Goal: Task Accomplishment & Management: Complete application form

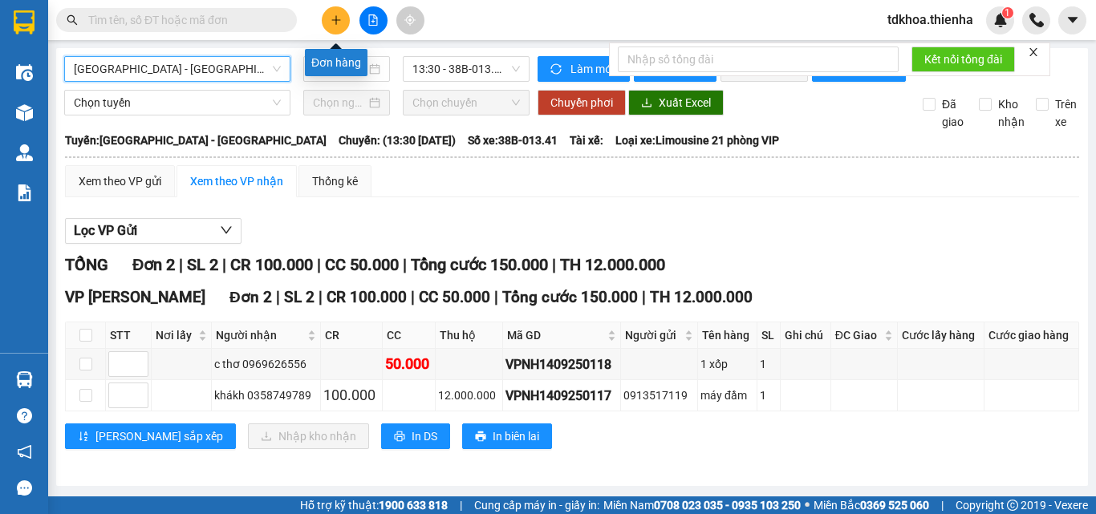
click at [326, 22] on button at bounding box center [336, 20] width 28 height 28
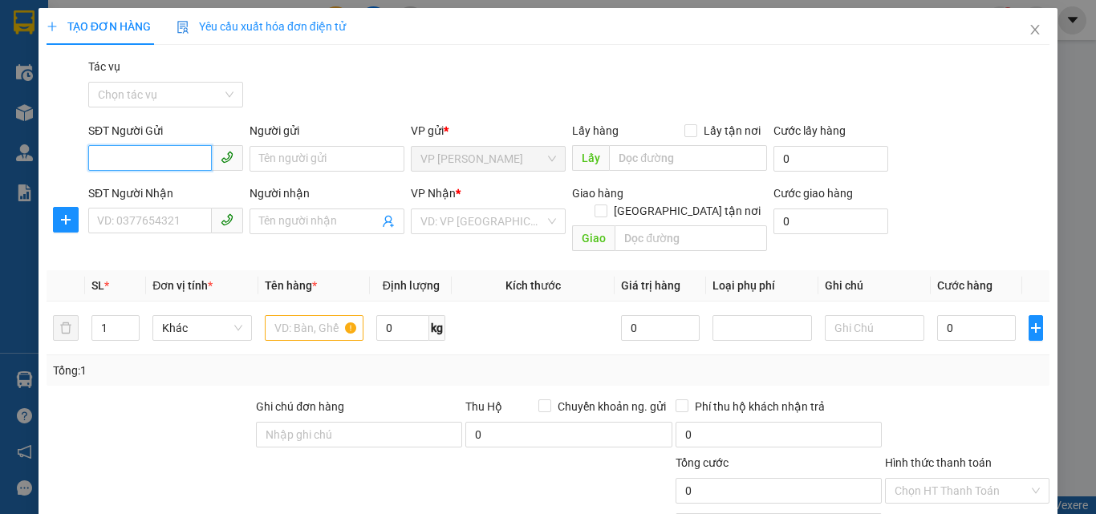
click at [155, 156] on input "SĐT Người Gửi" at bounding box center [150, 158] width 124 height 26
click at [143, 193] on div "0972125446 - kh" at bounding box center [164, 191] width 134 height 18
type input "0972125446"
type input "kh"
type input "0972125446"
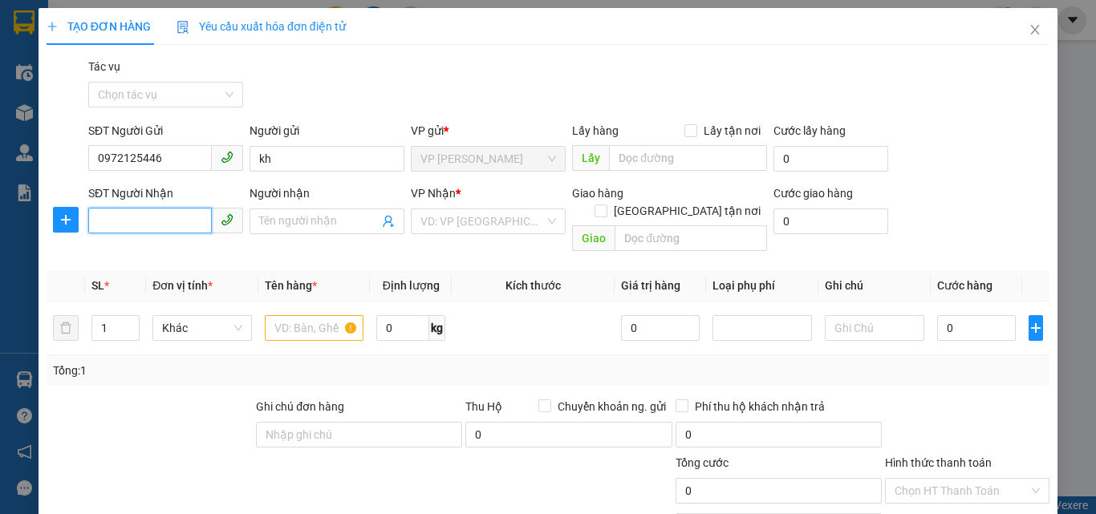
click at [140, 221] on input "SĐT Người Nhận" at bounding box center [150, 221] width 124 height 26
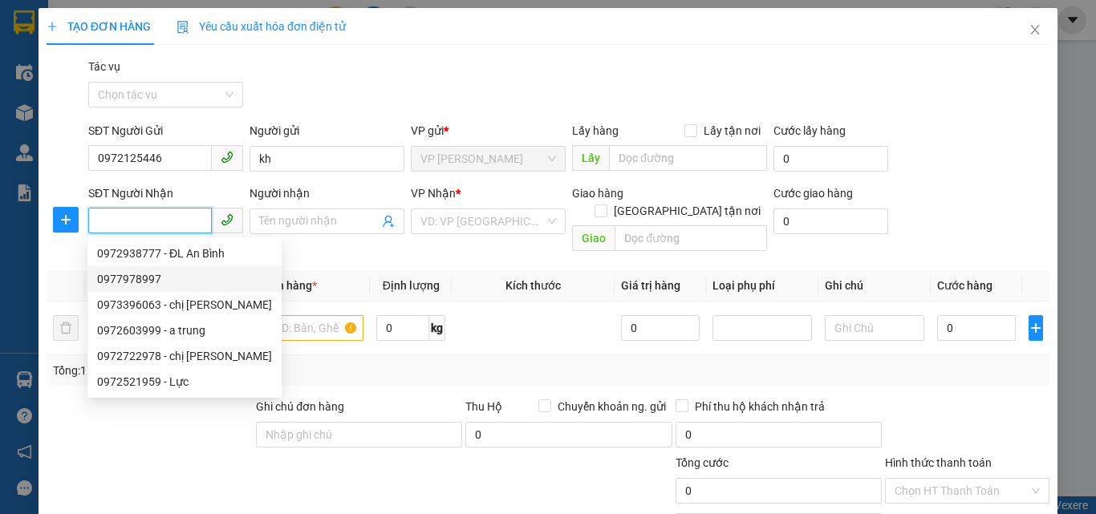
click at [130, 281] on div "0977978997" at bounding box center [184, 279] width 175 height 18
type input "0977978997"
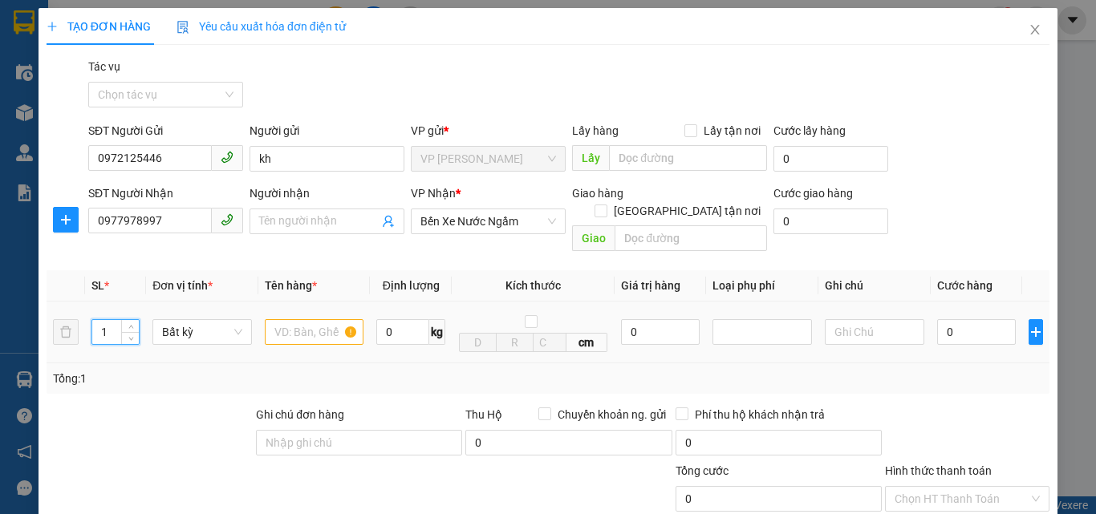
click at [108, 320] on input "1" at bounding box center [115, 332] width 47 height 24
type input "15"
click at [318, 319] on input "text" at bounding box center [315, 332] width 100 height 26
type input "buoi"
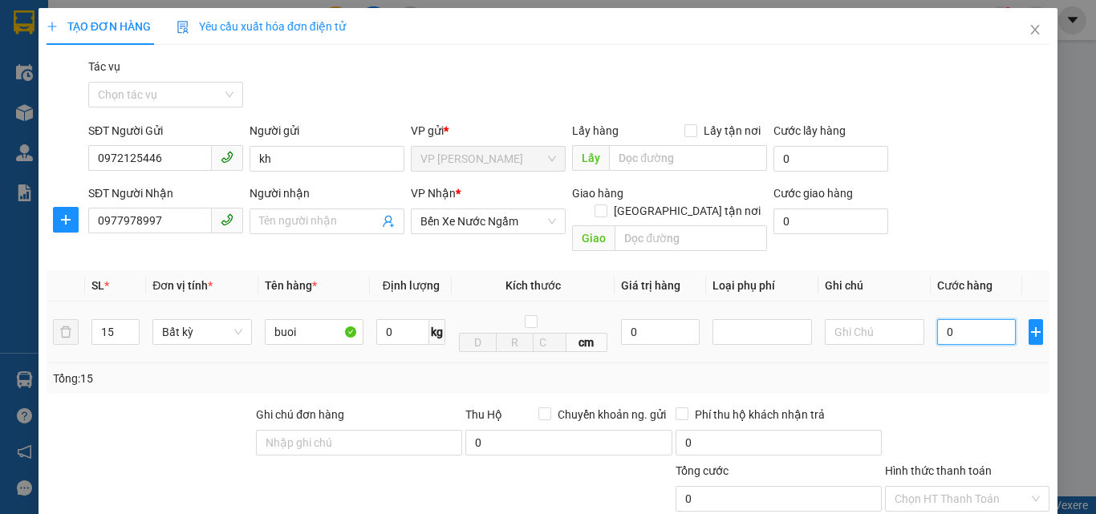
click at [959, 319] on input "0" at bounding box center [976, 332] width 79 height 26
type input "1"
type input "12"
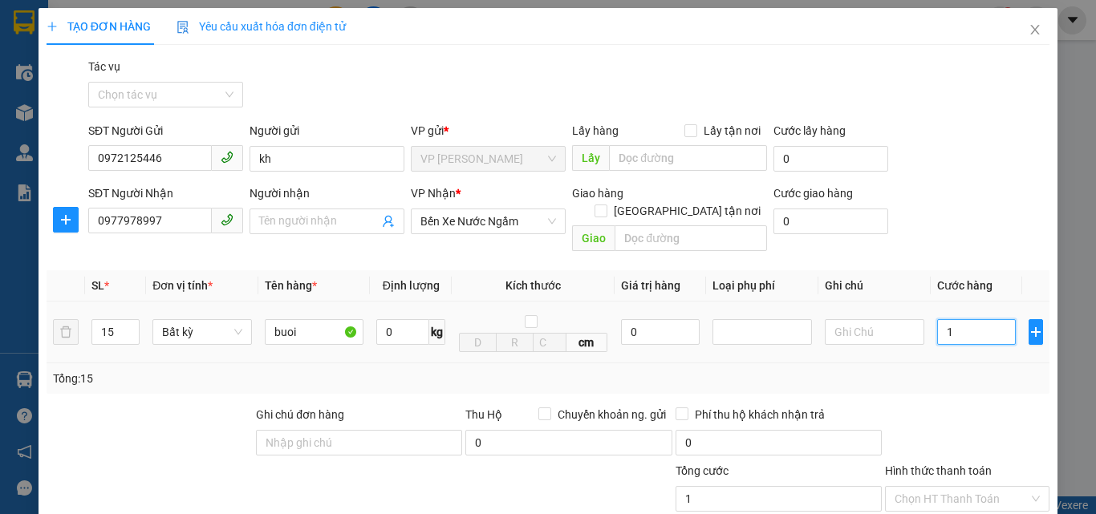
type input "12"
type input "120"
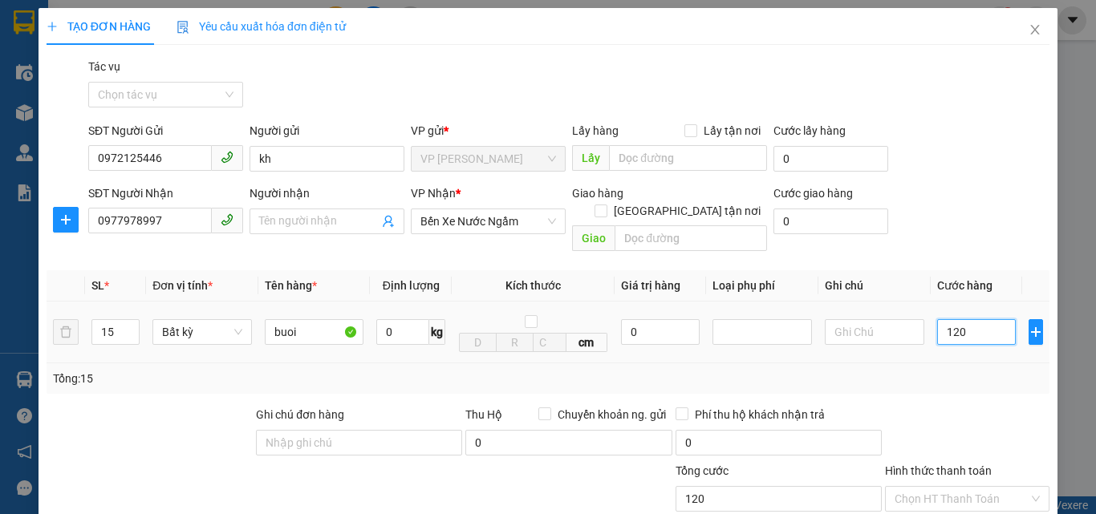
type input "1.200"
type input "12.000"
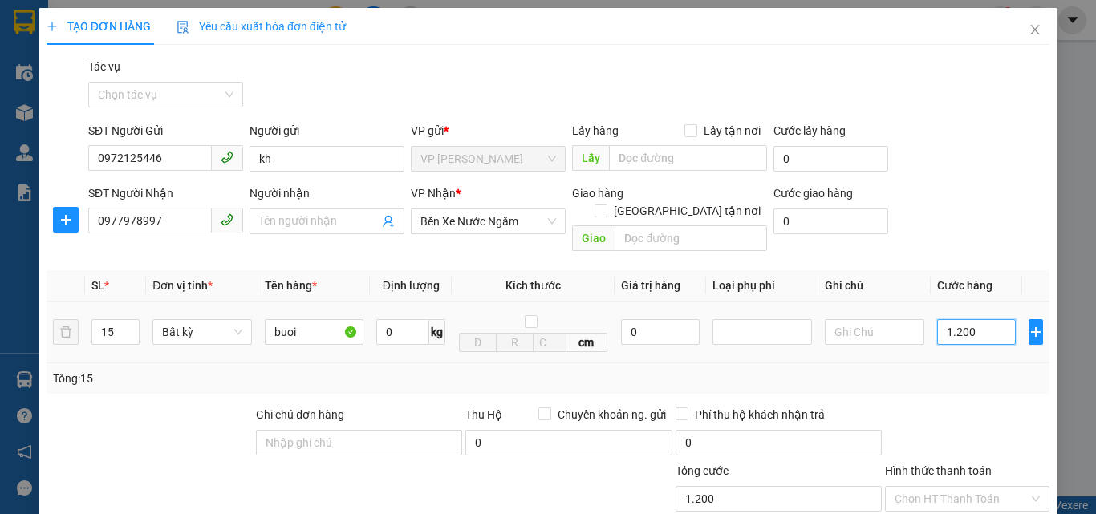
type input "12.000"
type input "120.000"
type input "1.200.000"
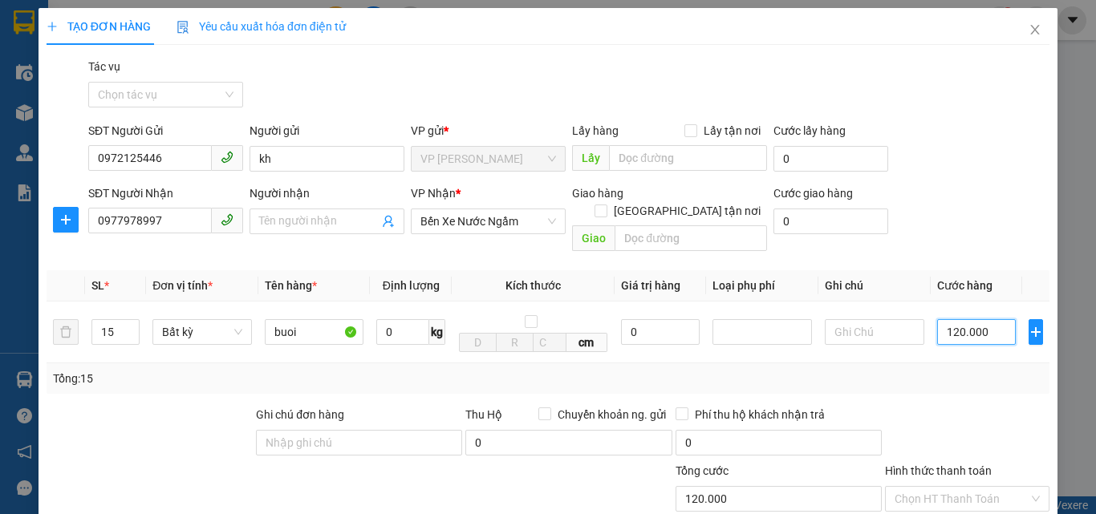
type input "1.200.000"
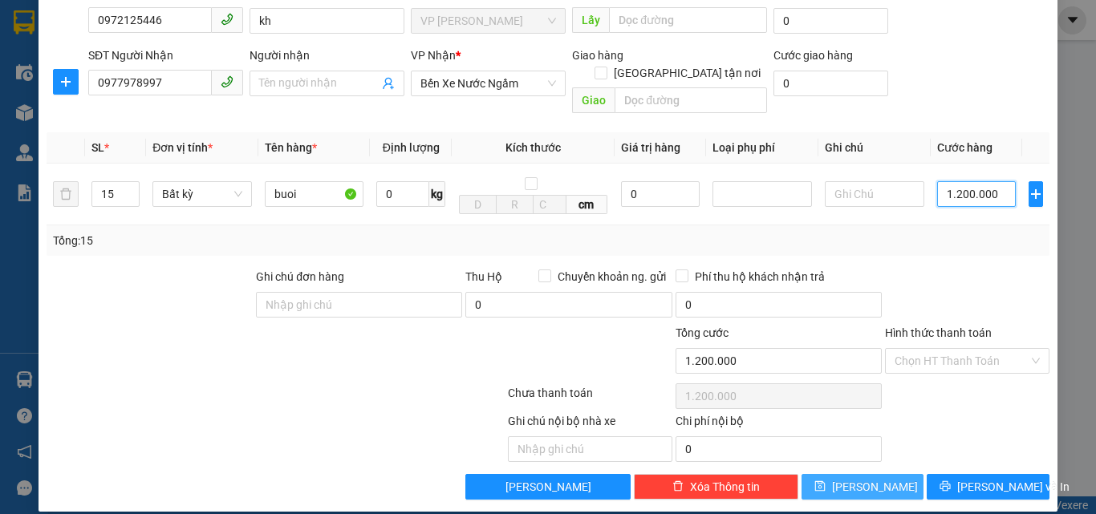
type input "1.200.000"
click at [859, 478] on span "[PERSON_NAME]" at bounding box center [875, 487] width 86 height 18
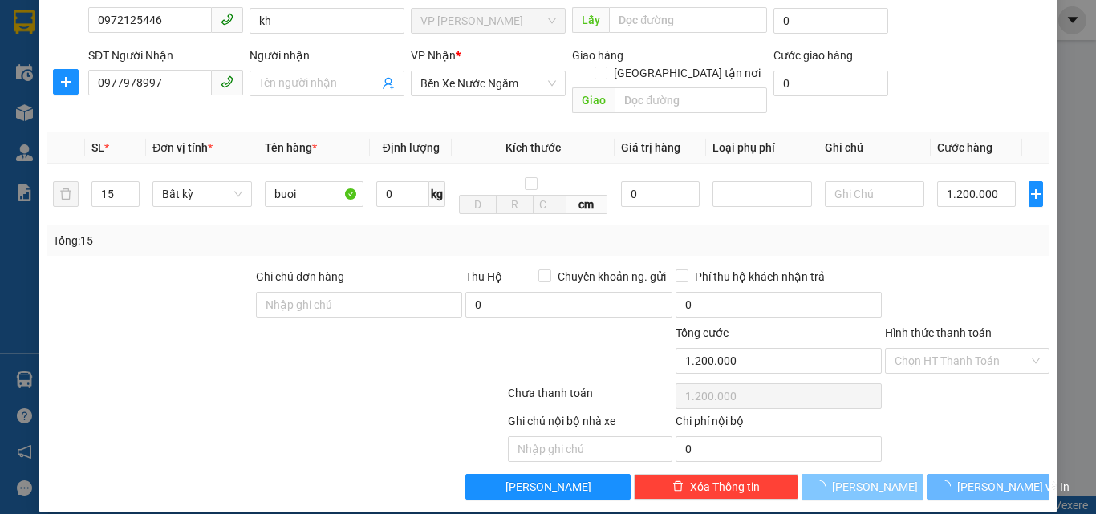
type input "1"
type input "0"
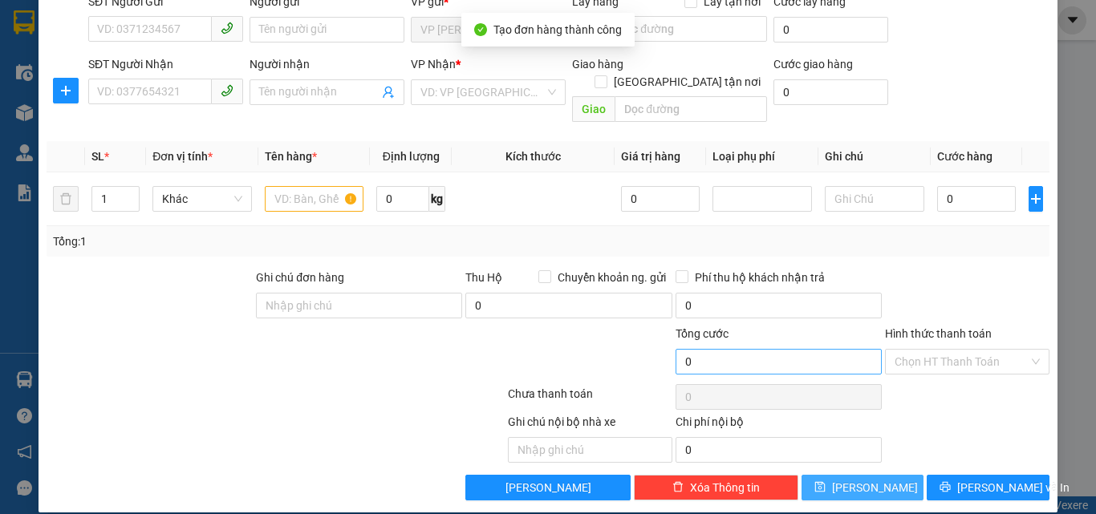
scroll to position [0, 0]
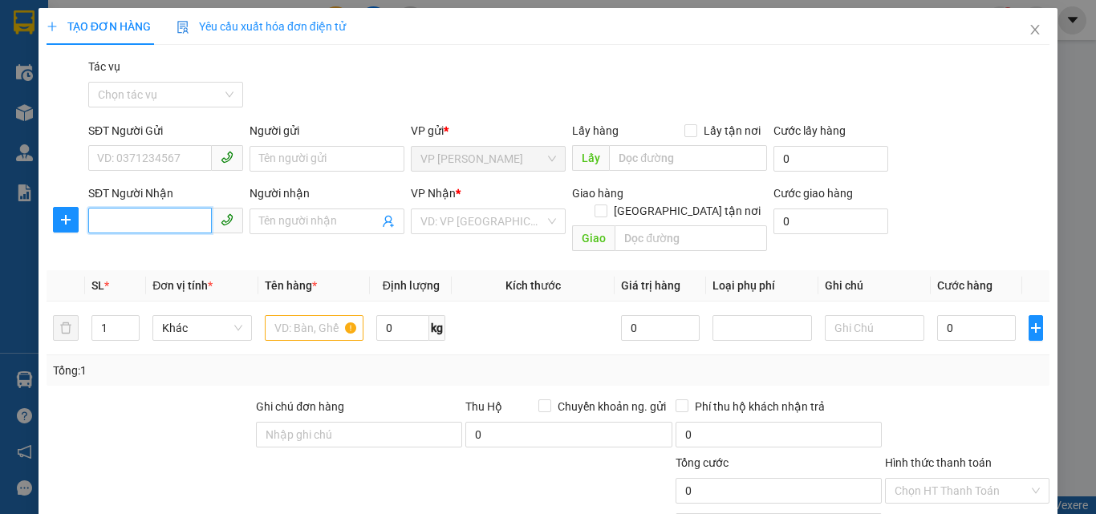
click at [116, 224] on input "SĐT Người Nhận" at bounding box center [150, 221] width 124 height 26
type input "0913517119"
click at [464, 225] on input "search" at bounding box center [482, 221] width 124 height 24
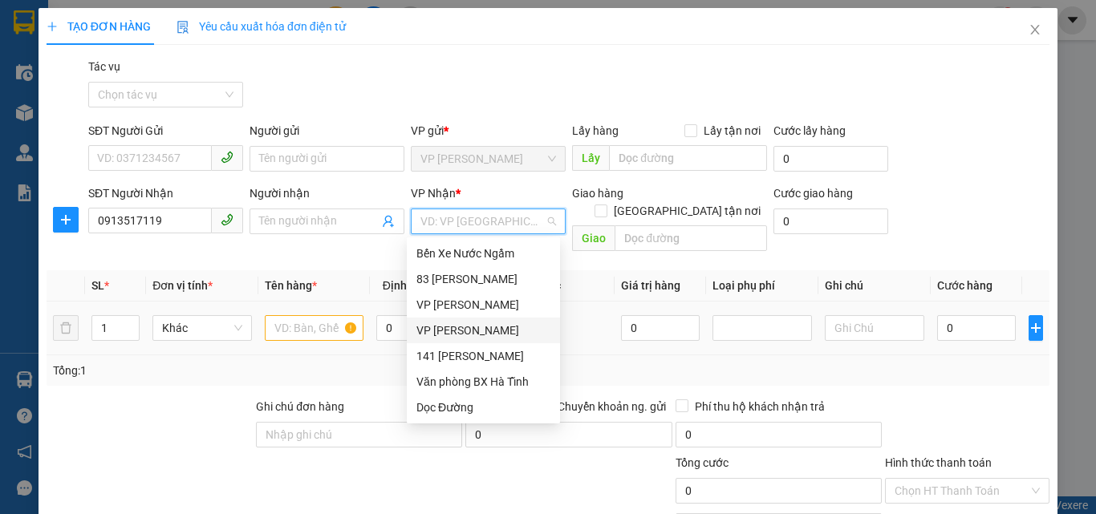
click at [430, 331] on div "VP [PERSON_NAME]" at bounding box center [483, 331] width 134 height 18
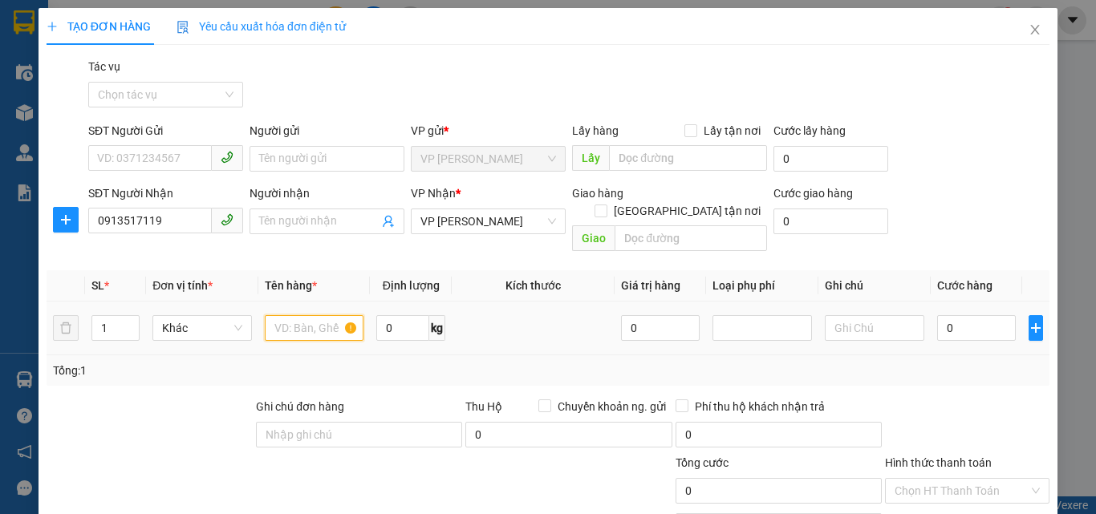
click at [303, 315] on input "text" at bounding box center [315, 328] width 100 height 26
type input "may dam"
click at [965, 457] on label "Hình thức thanh toán" at bounding box center [938, 463] width 107 height 13
click at [965, 479] on input "Hình thức thanh toán" at bounding box center [962, 491] width 134 height 24
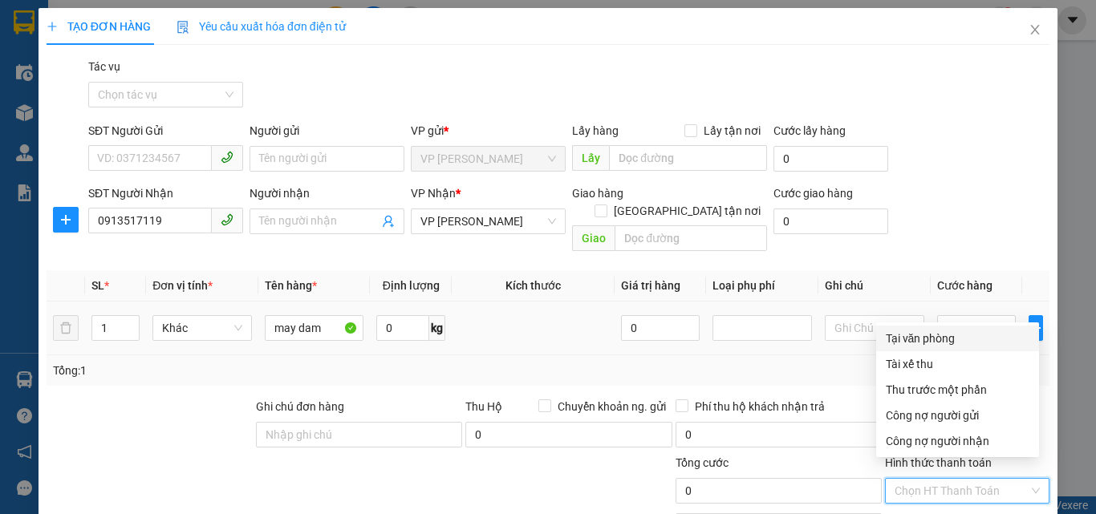
drag, startPoint x: 937, startPoint y: 338, endPoint x: 941, endPoint y: 328, distance: 10.4
click at [937, 335] on div "Tại văn phòng" at bounding box center [958, 339] width 144 height 18
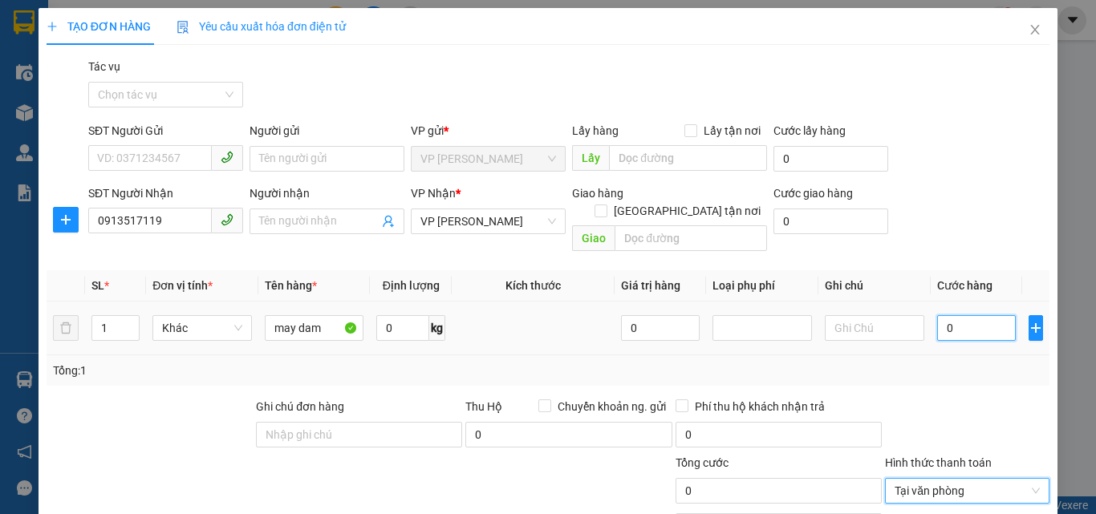
click at [953, 315] on input "0" at bounding box center [976, 328] width 79 height 26
type input "1"
type input "10"
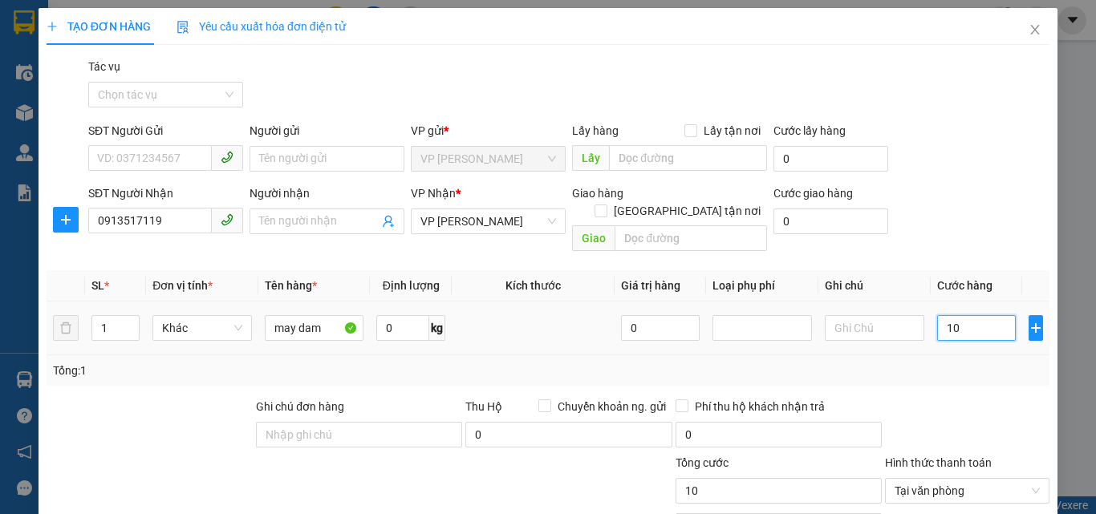
type input "100"
type input "1.000"
type input "10.000"
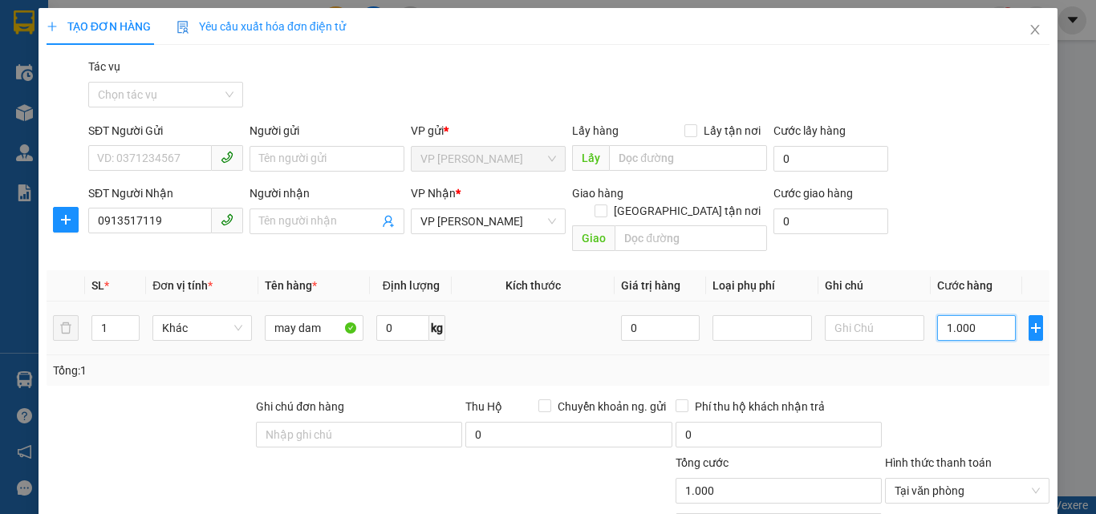
type input "10.000"
type input "100.000"
type input "1.000.000"
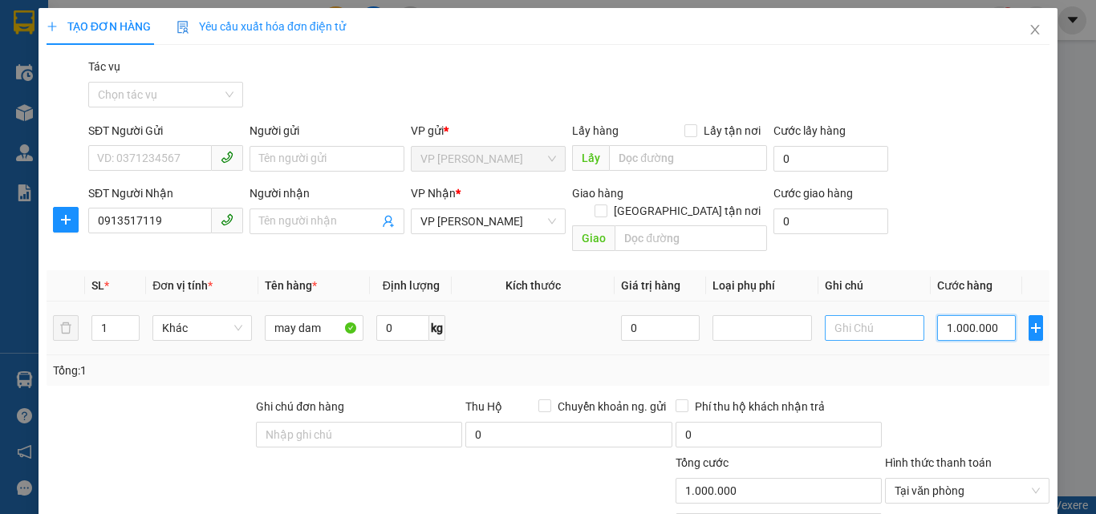
type input "1.000.000"
click at [859, 315] on input "text" at bounding box center [875, 328] width 100 height 26
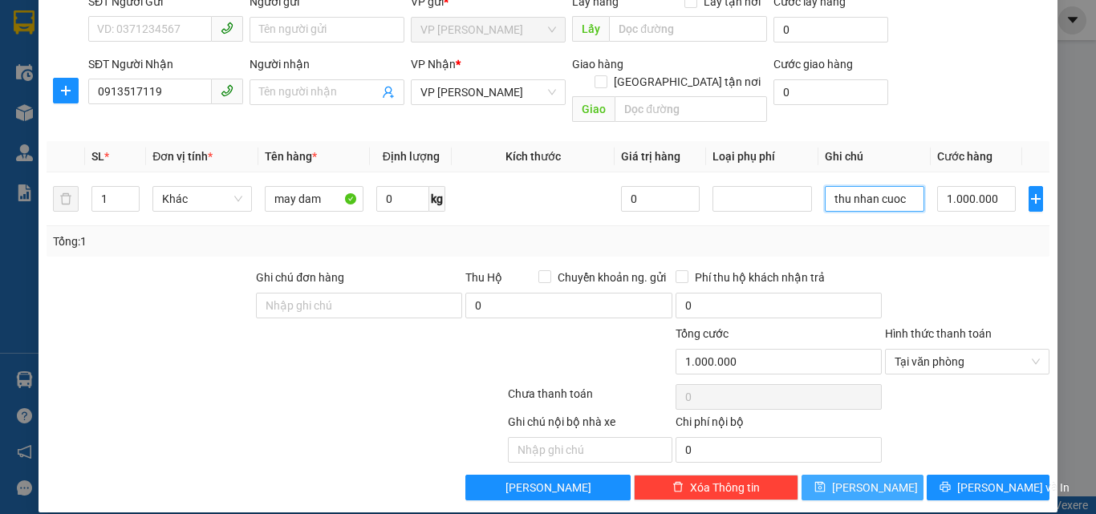
type input "thu nhan cuoc"
click at [878, 475] on button "[PERSON_NAME]" at bounding box center [863, 488] width 123 height 26
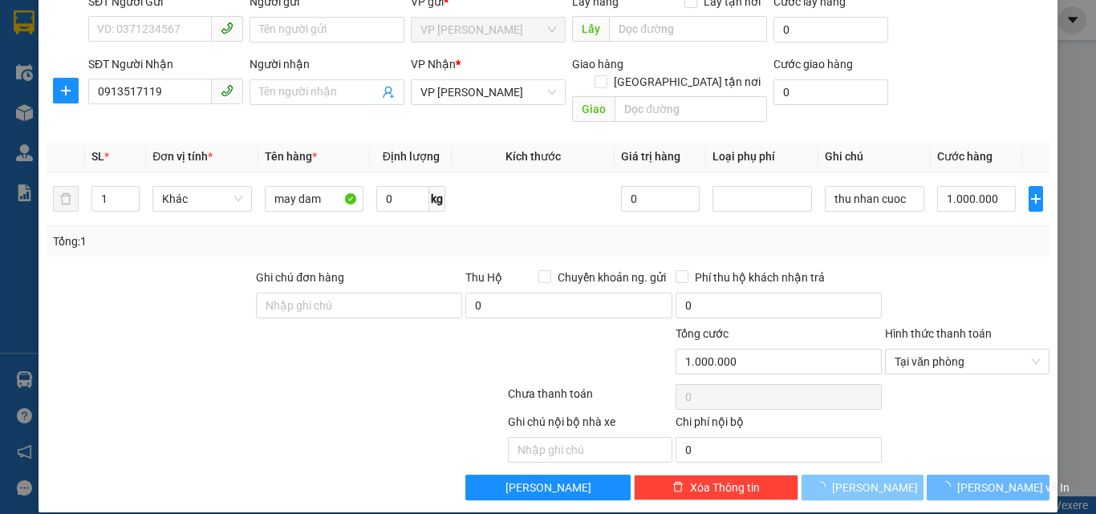
type input "0"
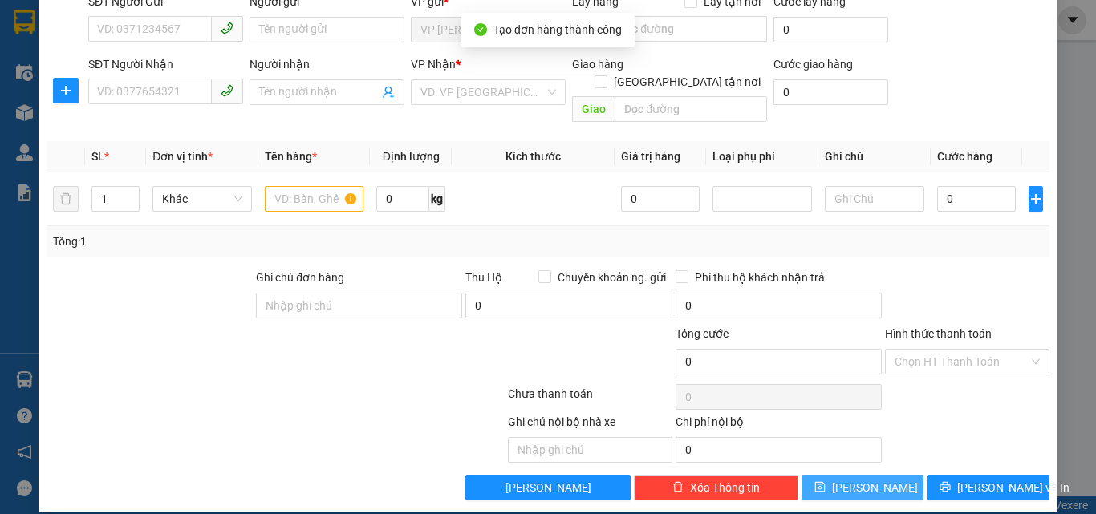
scroll to position [0, 0]
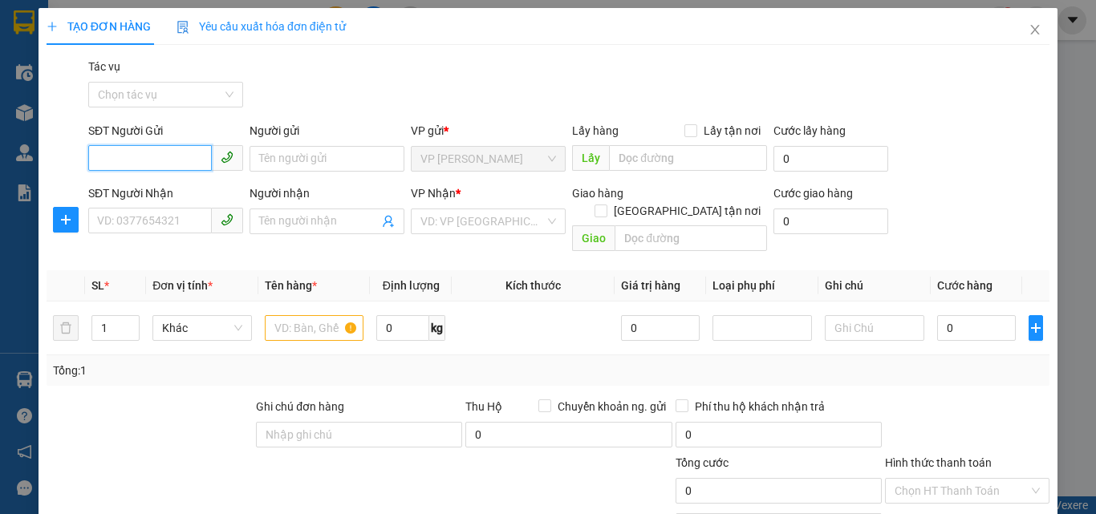
click at [129, 158] on input "SĐT Người Gửi" at bounding box center [150, 158] width 124 height 26
click at [121, 191] on div "0972125446 - kh" at bounding box center [164, 191] width 134 height 18
type input "0972125446"
type input "kh"
type input "0972125446"
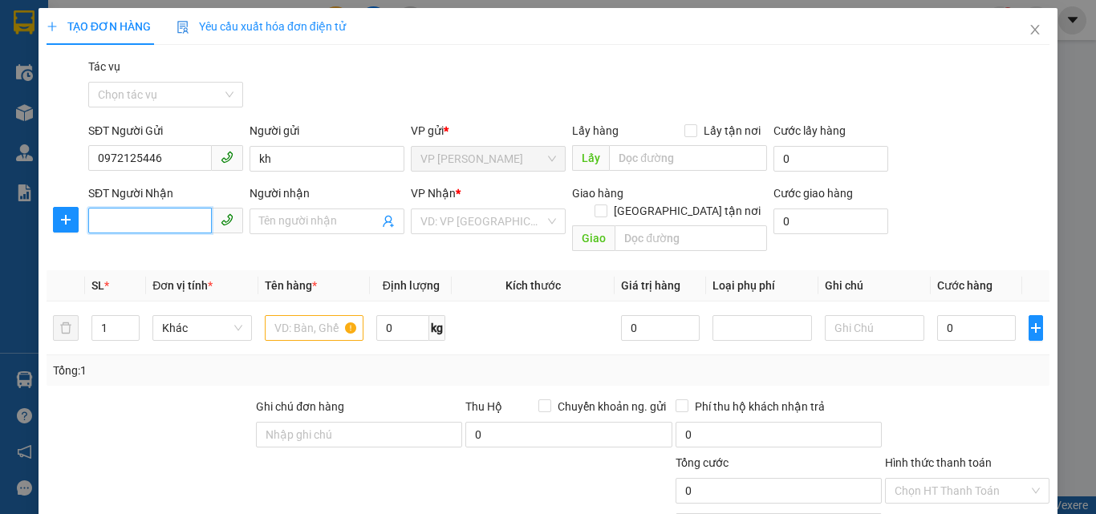
click at [126, 225] on input "SĐT Người Nhận" at bounding box center [150, 221] width 124 height 26
type input "0379459988"
click at [109, 316] on input "1" at bounding box center [115, 328] width 47 height 24
type input "2"
click at [319, 315] on input "text" at bounding box center [315, 328] width 100 height 26
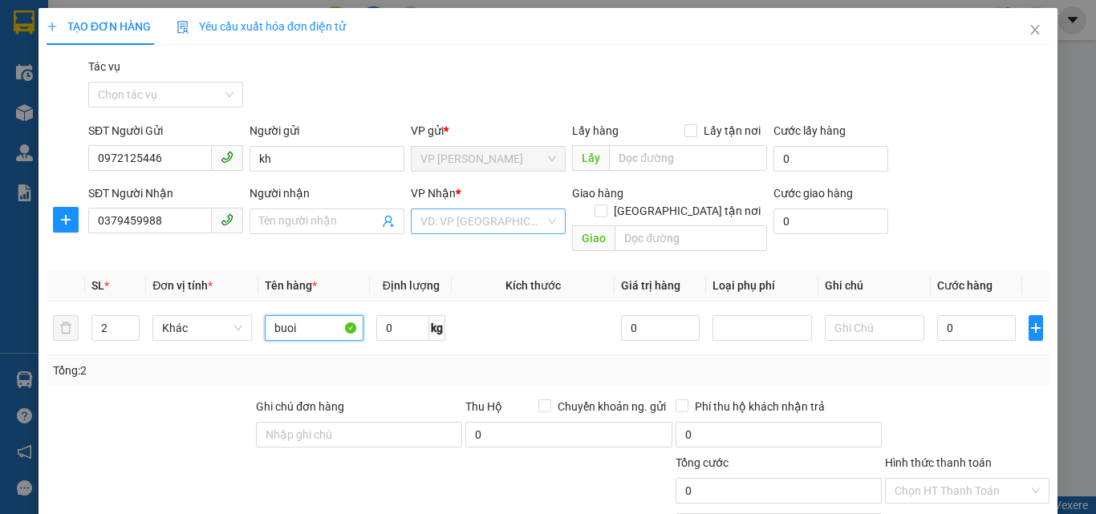
type input "buoi"
click at [458, 216] on input "search" at bounding box center [482, 221] width 124 height 24
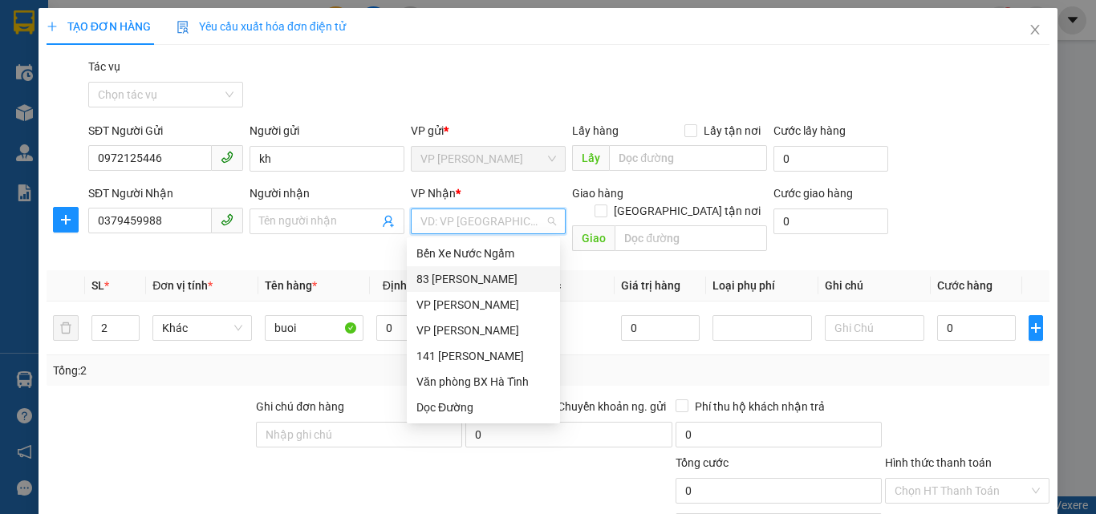
click at [473, 280] on div "83 [PERSON_NAME]" at bounding box center [483, 279] width 134 height 18
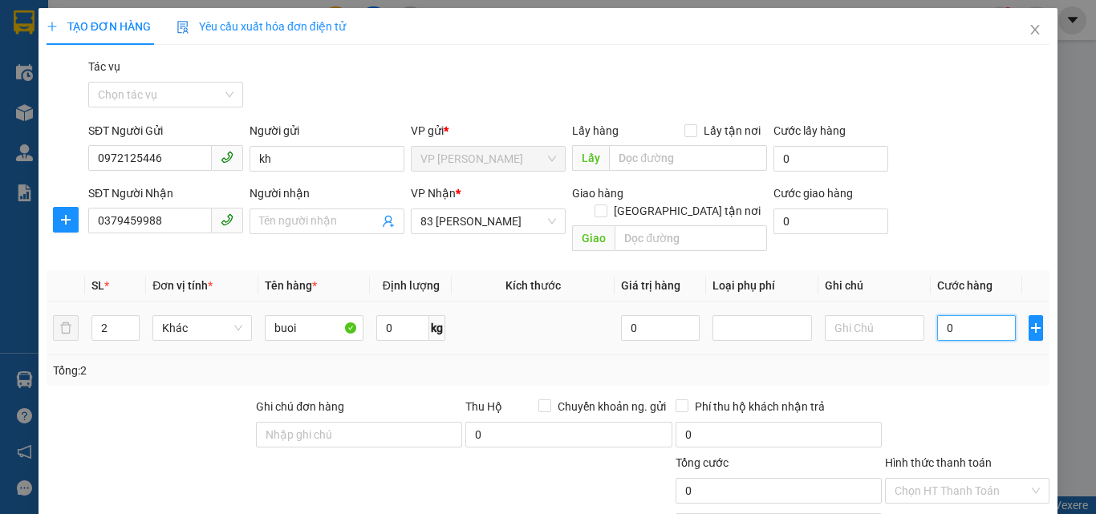
click at [957, 315] on input "0" at bounding box center [976, 328] width 79 height 26
type input "2"
type input "20"
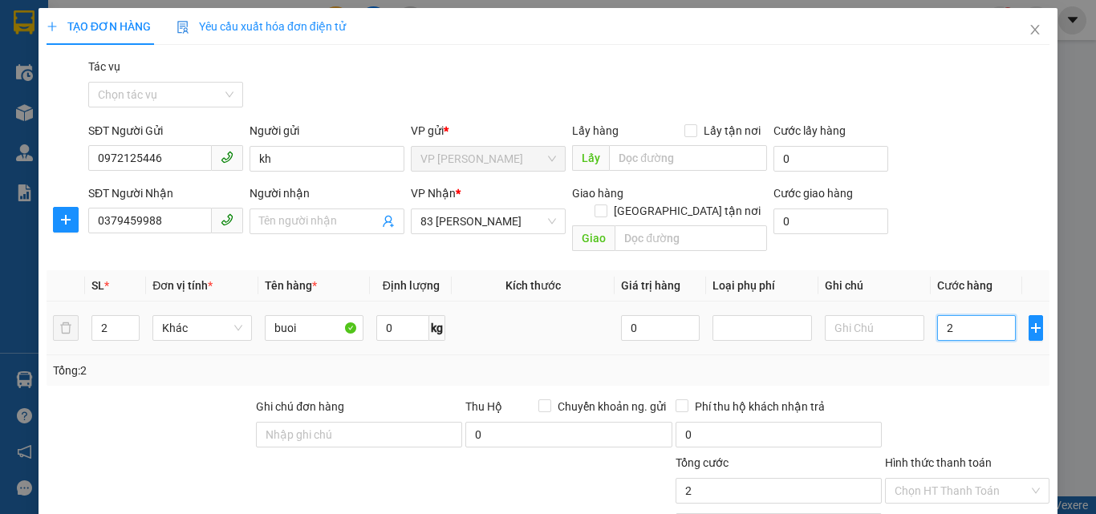
type input "20"
type input "200"
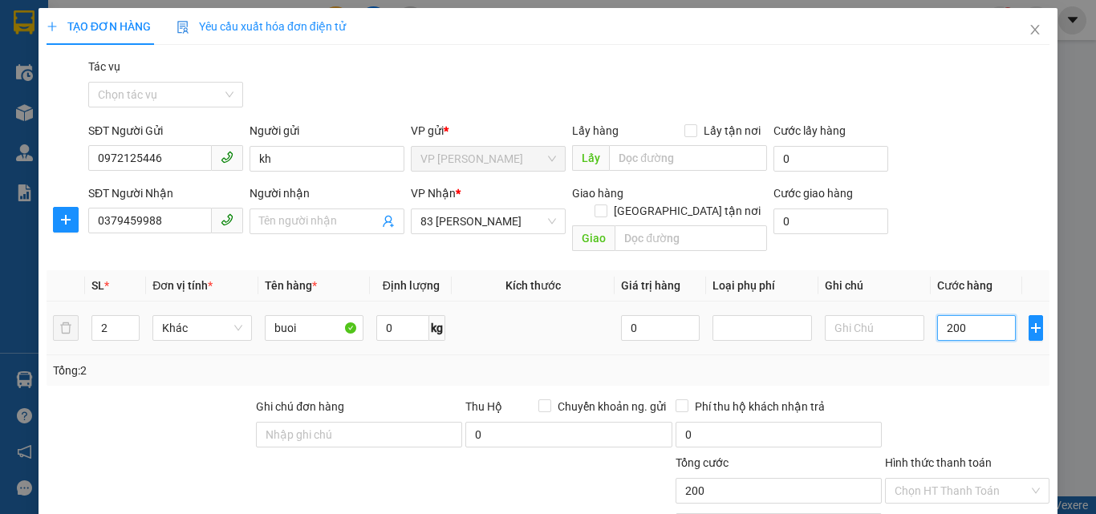
type input "2.000"
type input "20.000"
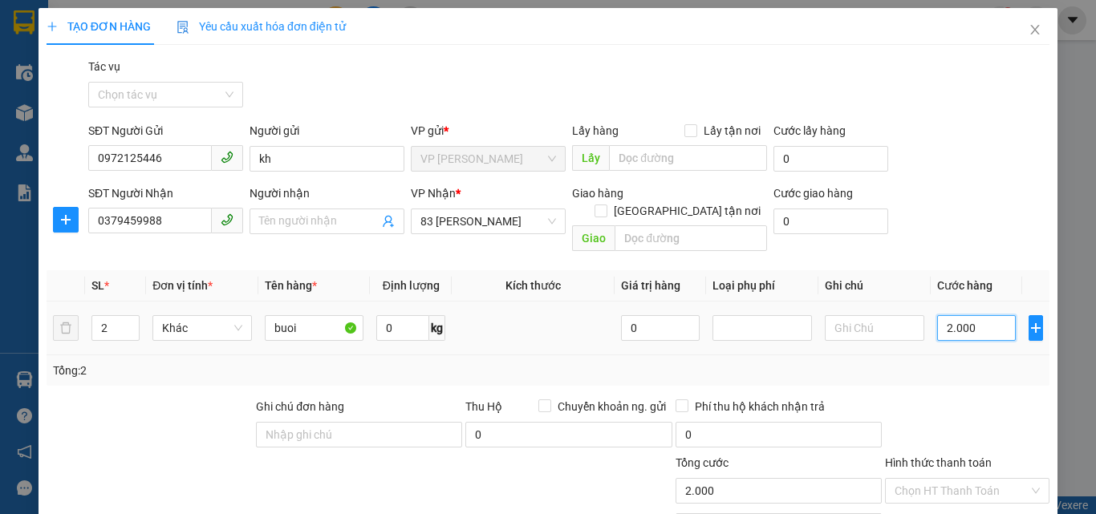
type input "20.000"
type input "200.000"
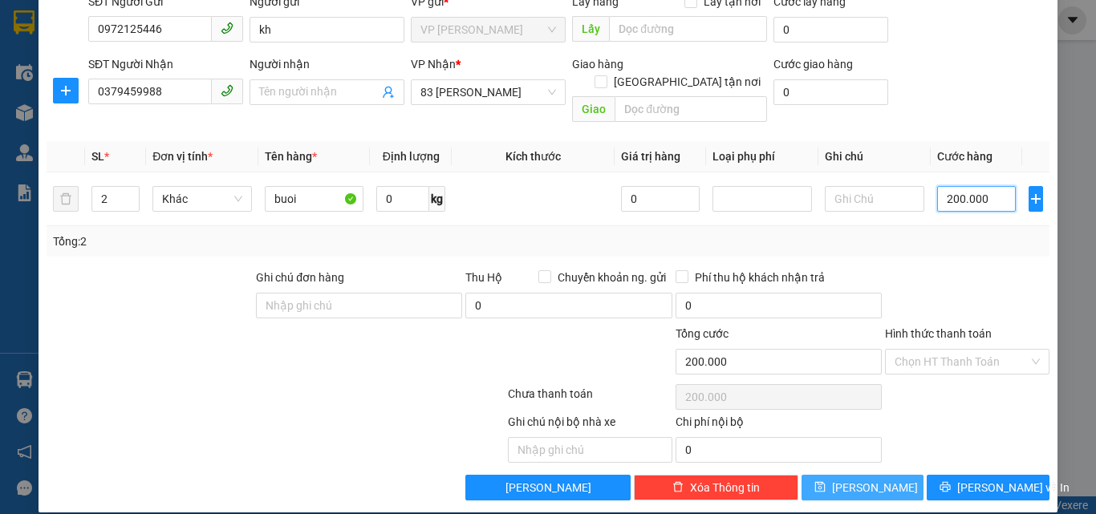
type input "200.000"
click at [900, 475] on button "[PERSON_NAME]" at bounding box center [863, 488] width 123 height 26
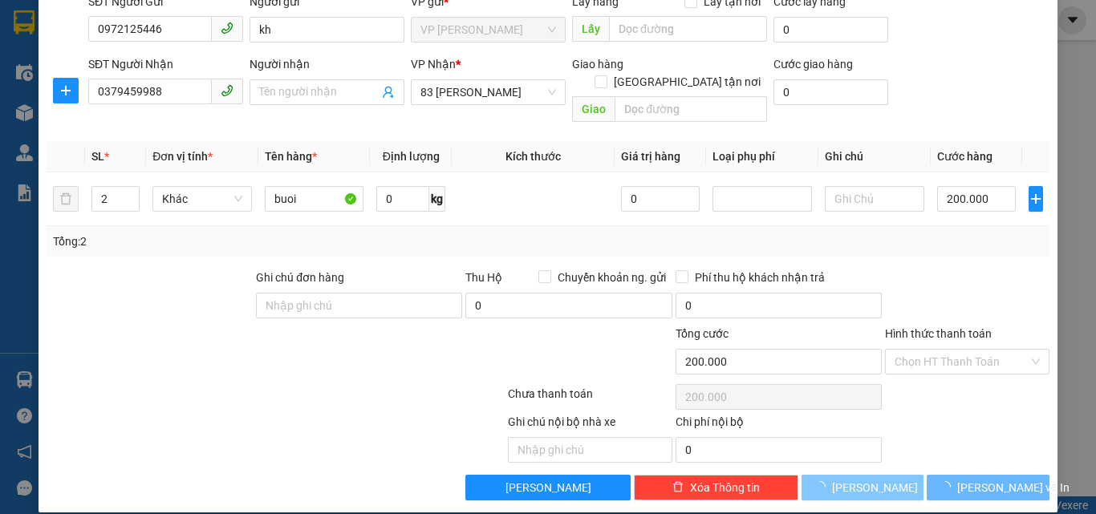
type input "1"
type input "0"
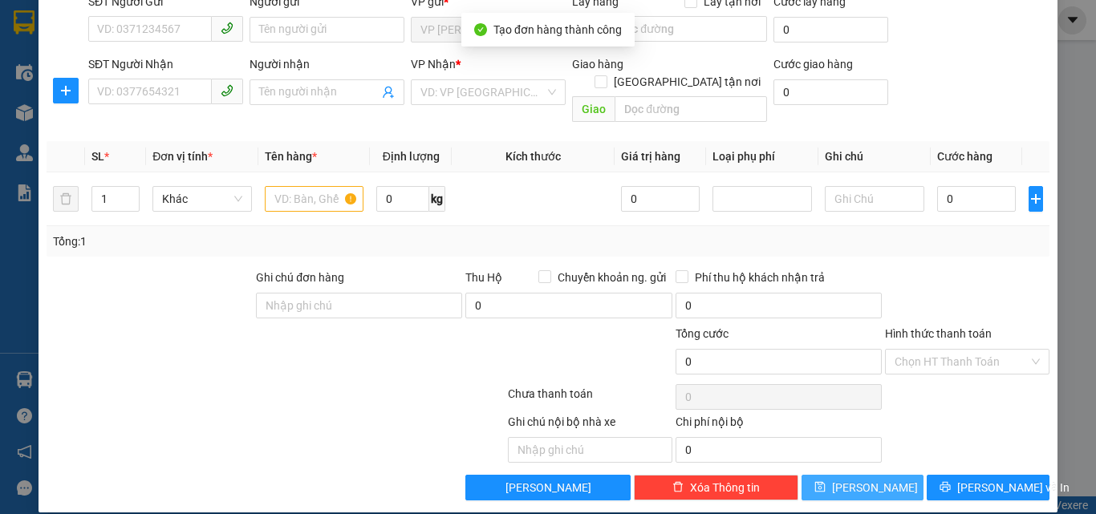
scroll to position [0, 0]
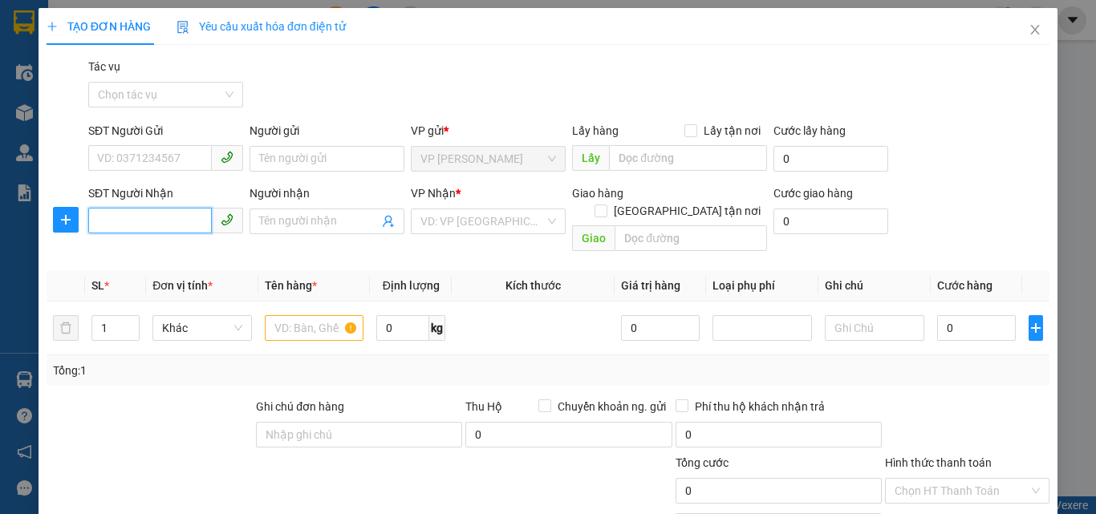
click at [149, 223] on input "SĐT Người Nhận" at bounding box center [150, 221] width 124 height 26
click at [147, 257] on div "0355198123 - KH" at bounding box center [164, 254] width 134 height 18
type input "0355198123"
type input "KH"
type input "0355198123"
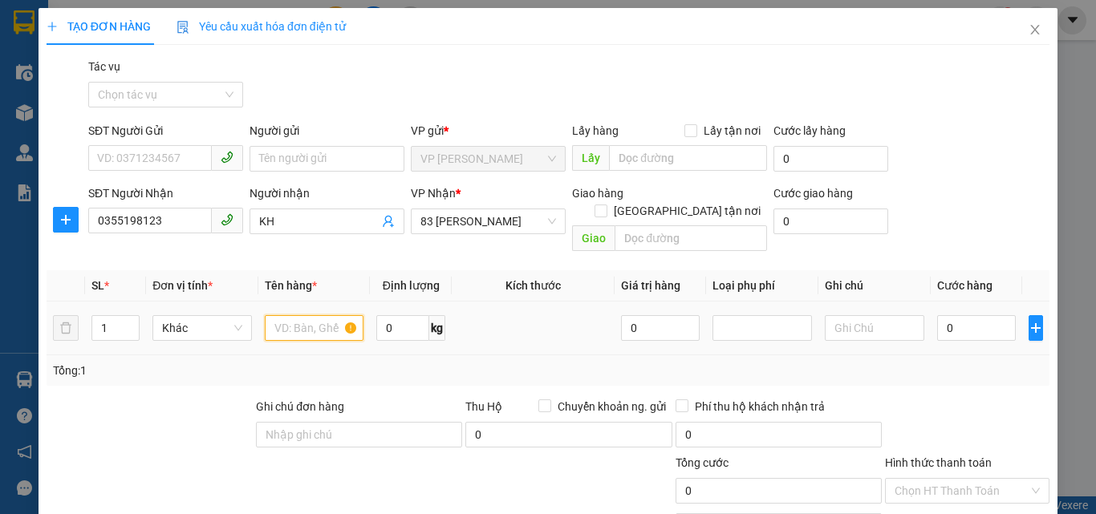
click at [289, 315] on input "text" at bounding box center [315, 328] width 100 height 26
type input "buoi"
click at [970, 315] on input "0" at bounding box center [976, 328] width 79 height 26
type input "1"
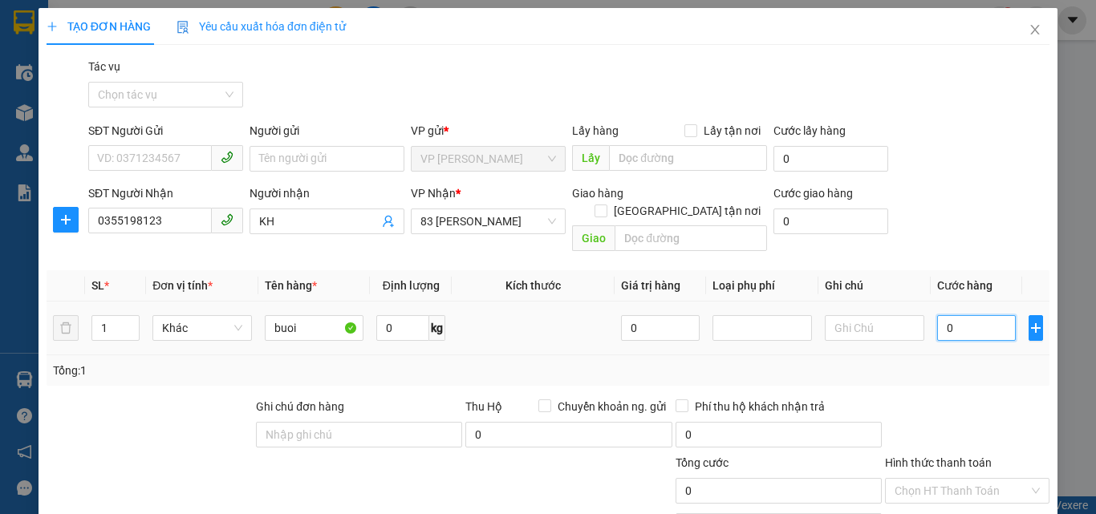
type input "1"
type input "10"
type input "100"
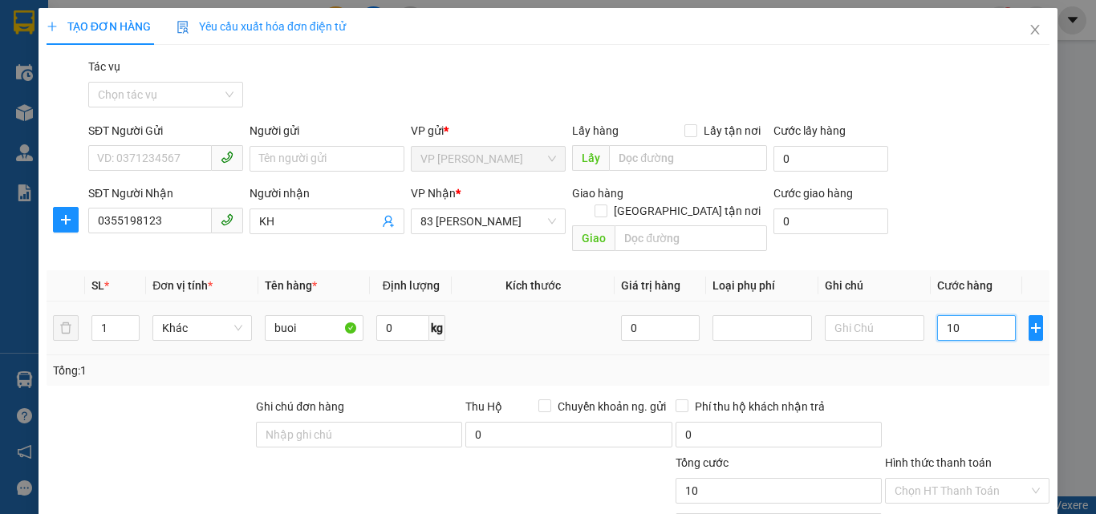
type input "100"
type input "1.000"
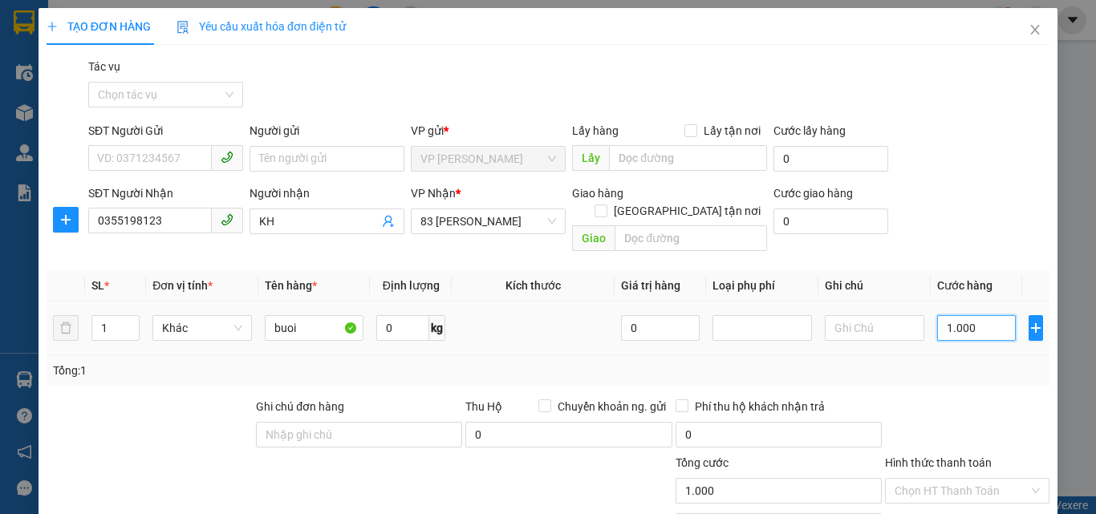
type input "10.000"
type input "100.000"
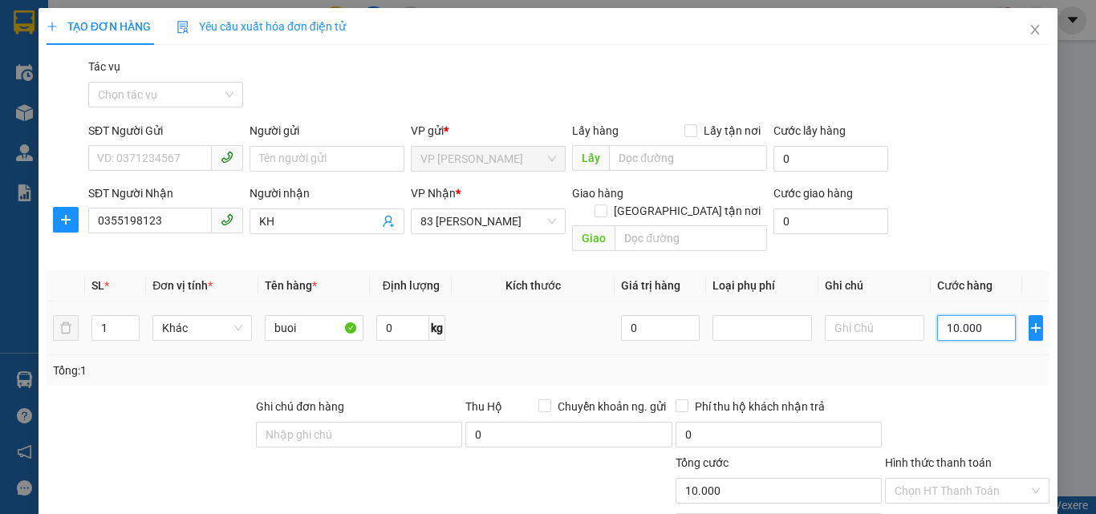
type input "100.000"
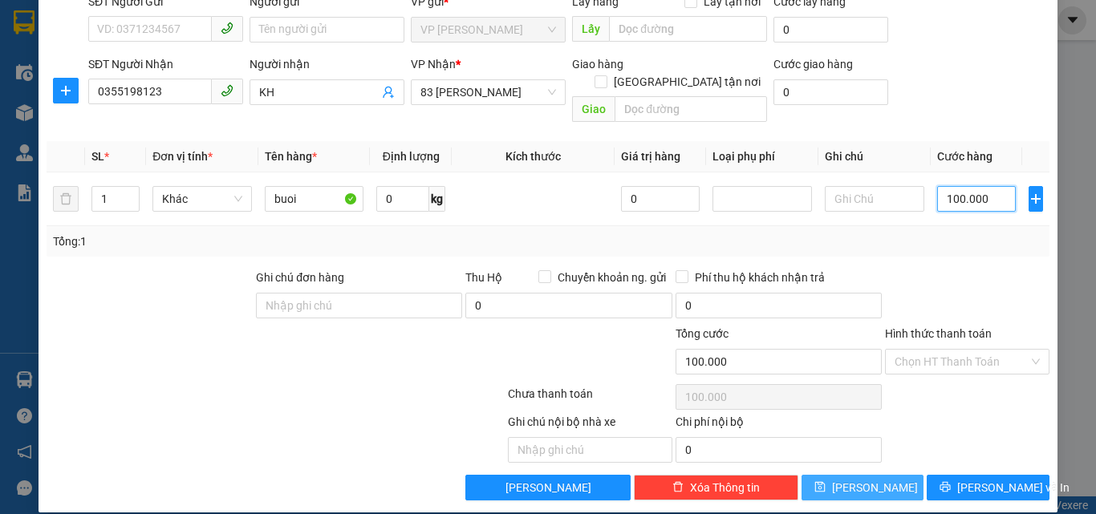
type input "100.000"
click at [826, 481] on icon "save" at bounding box center [819, 486] width 11 height 11
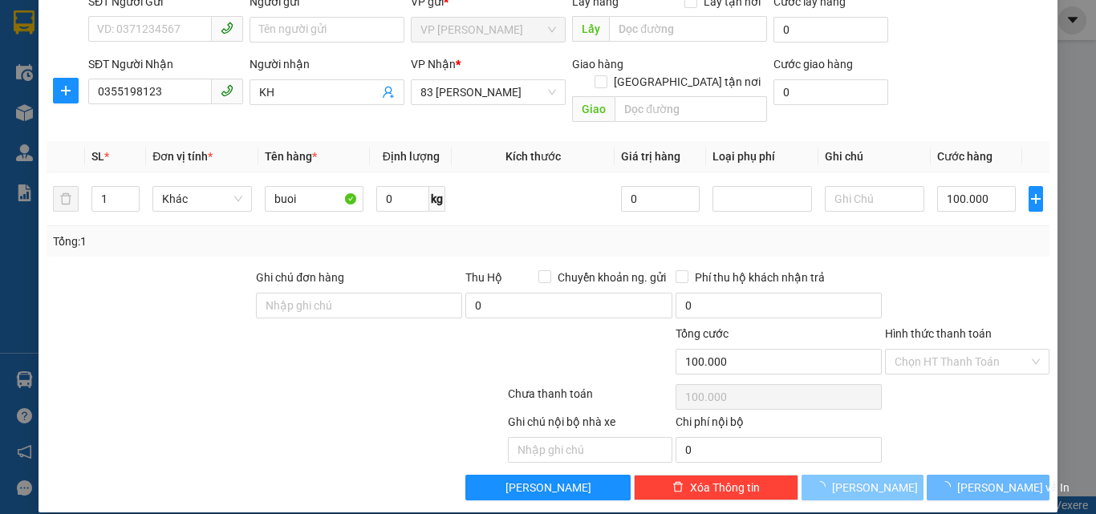
type input "0"
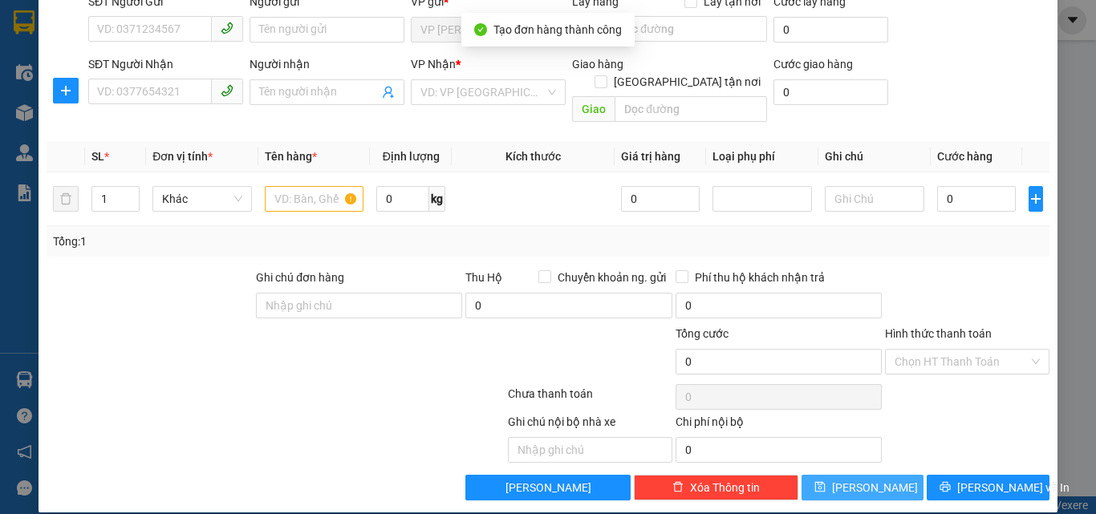
scroll to position [0, 0]
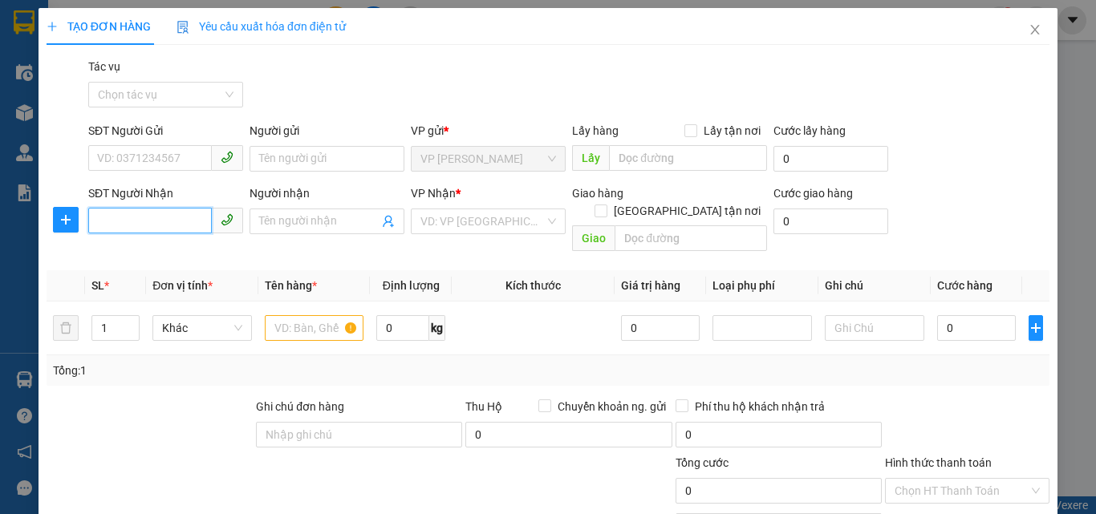
click at [126, 221] on input "SĐT Người Nhận" at bounding box center [150, 221] width 124 height 26
click at [160, 254] on div "0384899252 - a tới" at bounding box center [164, 254] width 134 height 18
type input "0384899252"
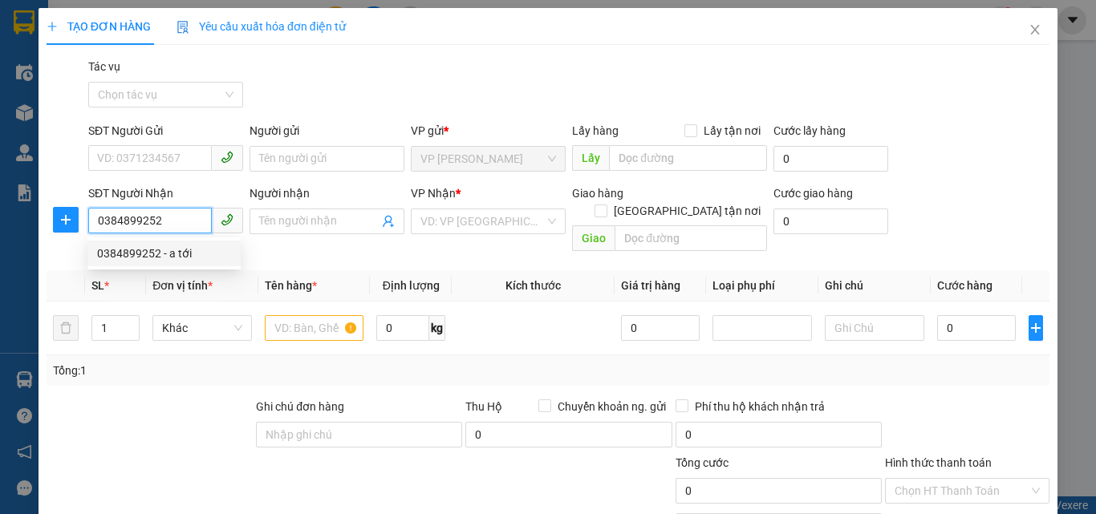
type input "a tới"
click at [144, 256] on div "0384899252 - a tới" at bounding box center [164, 254] width 134 height 18
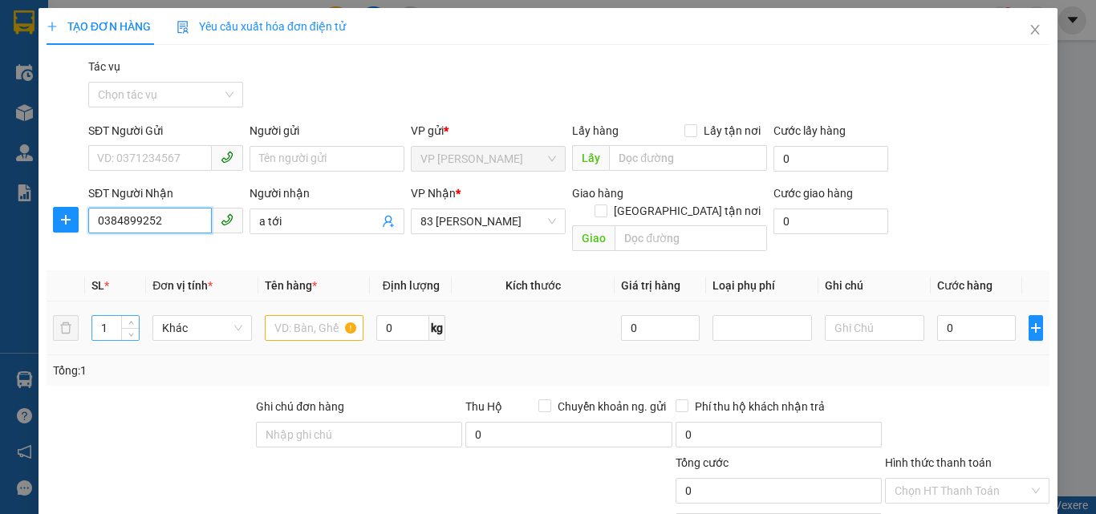
type input "0384899252"
click at [110, 316] on input "1" at bounding box center [115, 328] width 47 height 24
type input "23"
click at [279, 315] on input "text" at bounding box center [315, 328] width 100 height 26
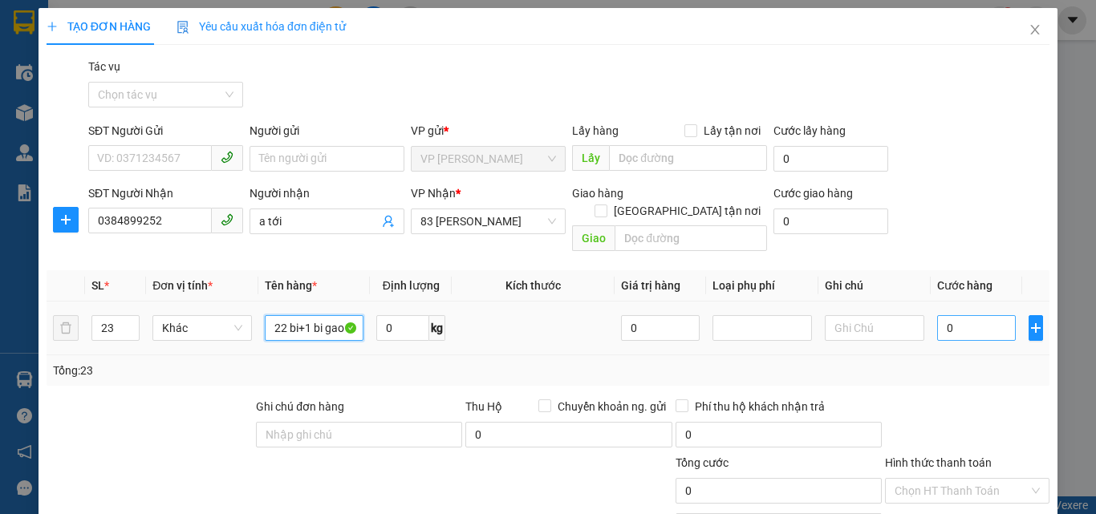
type input "22 bi+1 bi gao"
click at [961, 315] on input "0" at bounding box center [976, 328] width 79 height 26
type input "2"
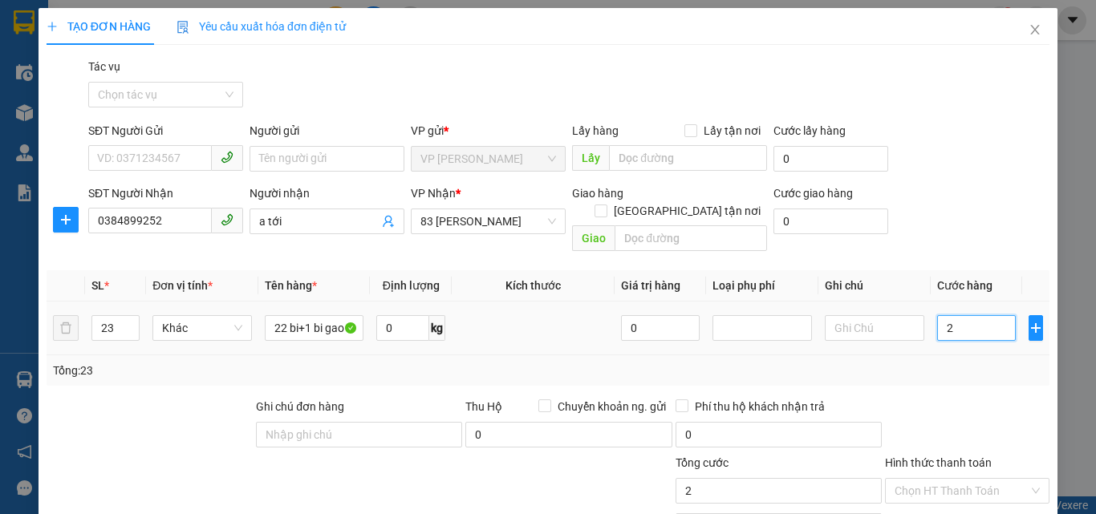
type input "22"
type input "220"
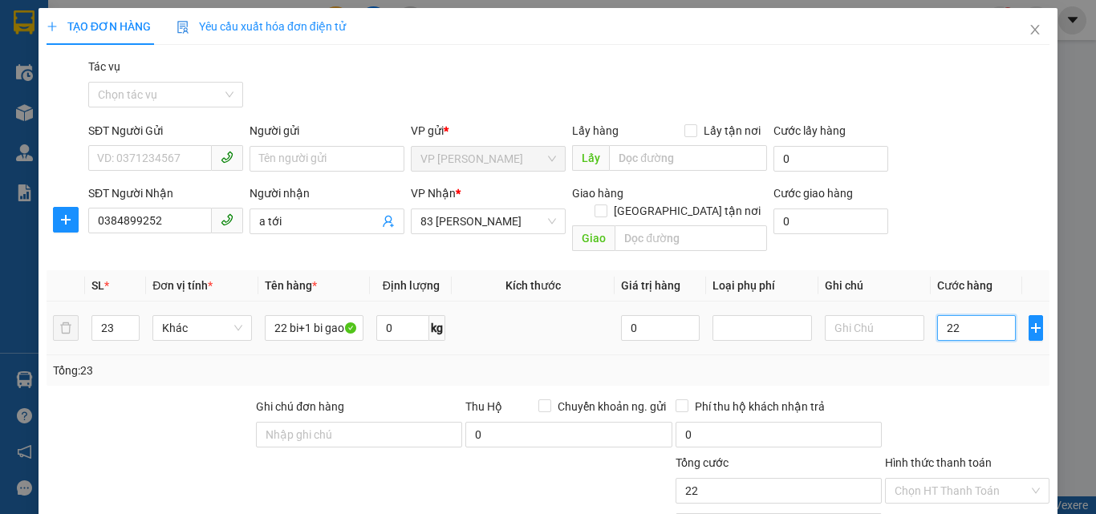
type input "220"
type input "2.200"
type input "22.000"
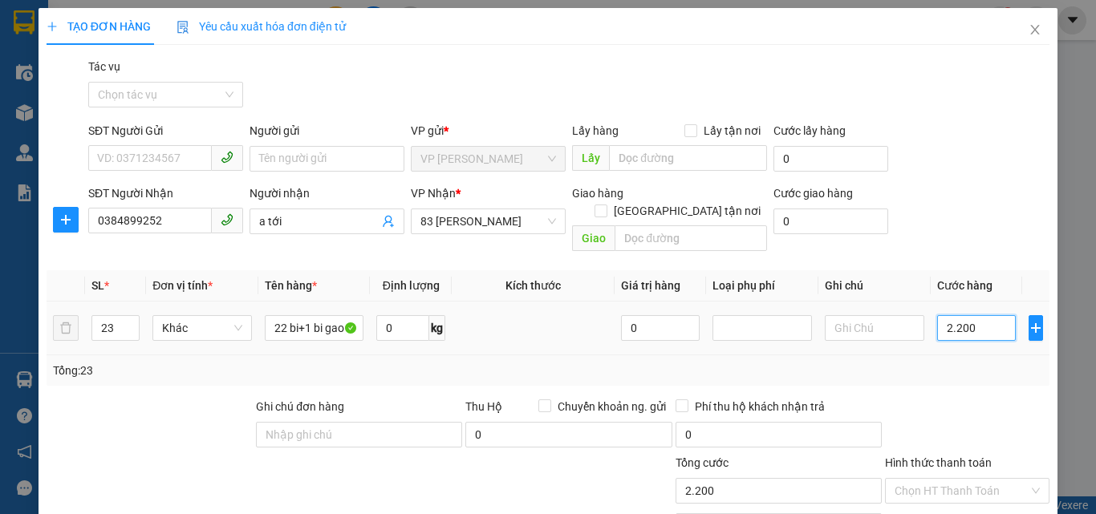
type input "22.000"
type input "220.000"
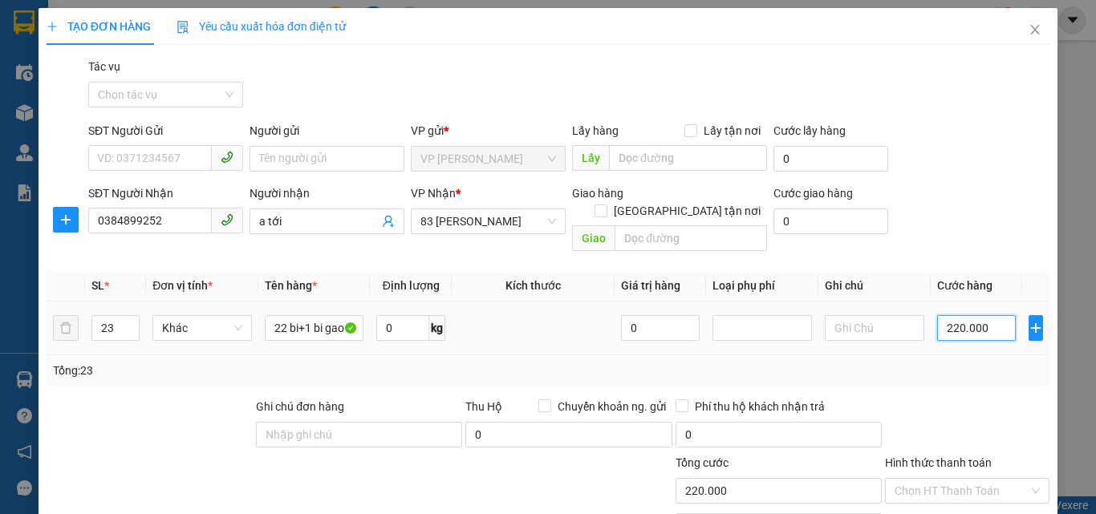
type input "2.200.000"
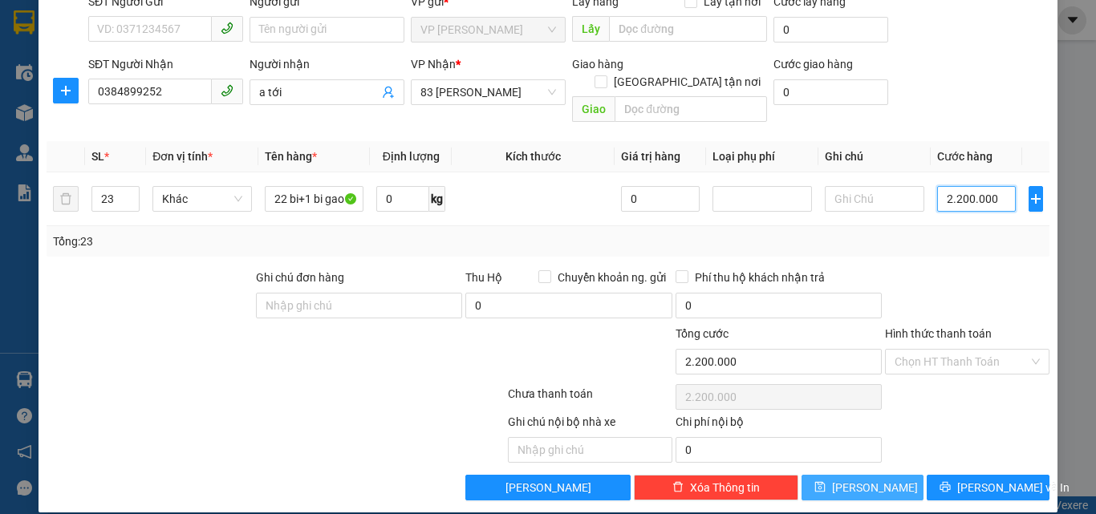
type input "2.200.000"
click at [825, 482] on icon "save" at bounding box center [819, 487] width 10 height 10
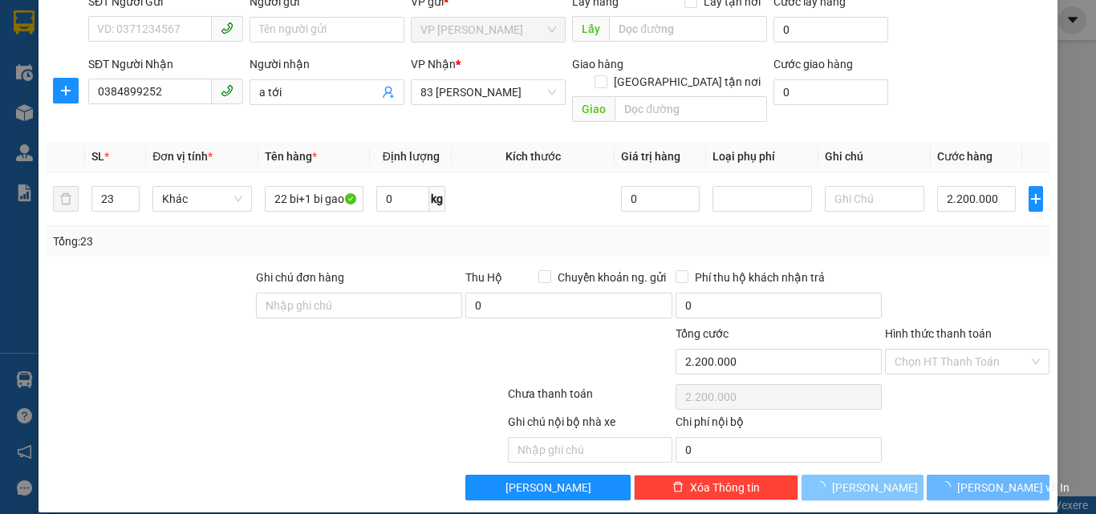
type input "1"
type input "0"
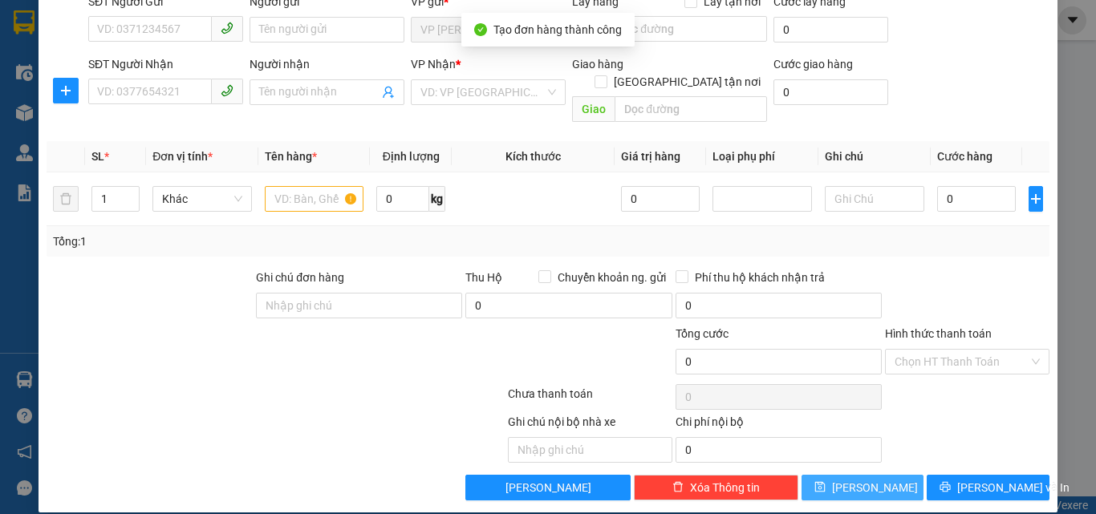
scroll to position [0, 0]
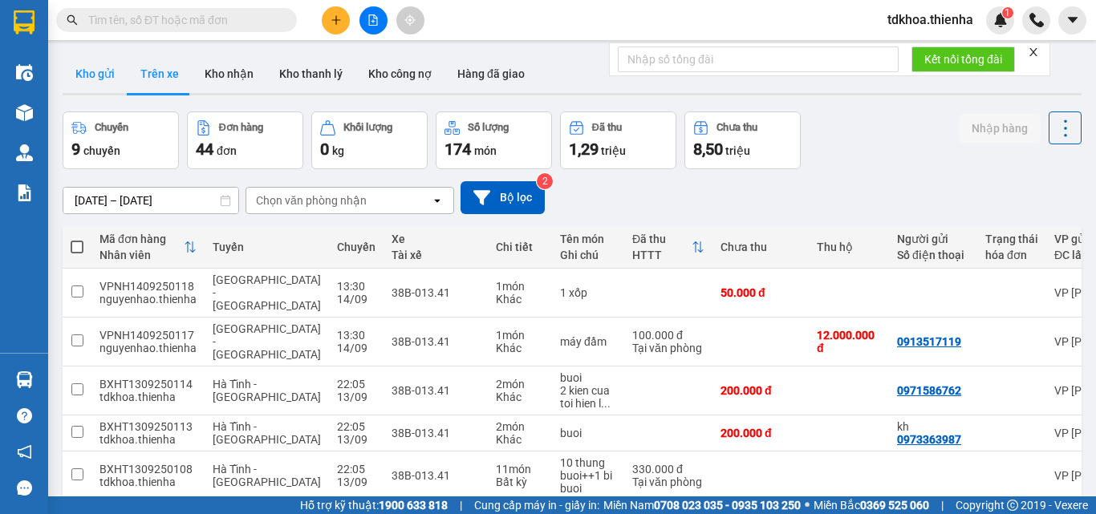
click at [95, 74] on button "Kho gửi" at bounding box center [95, 74] width 65 height 39
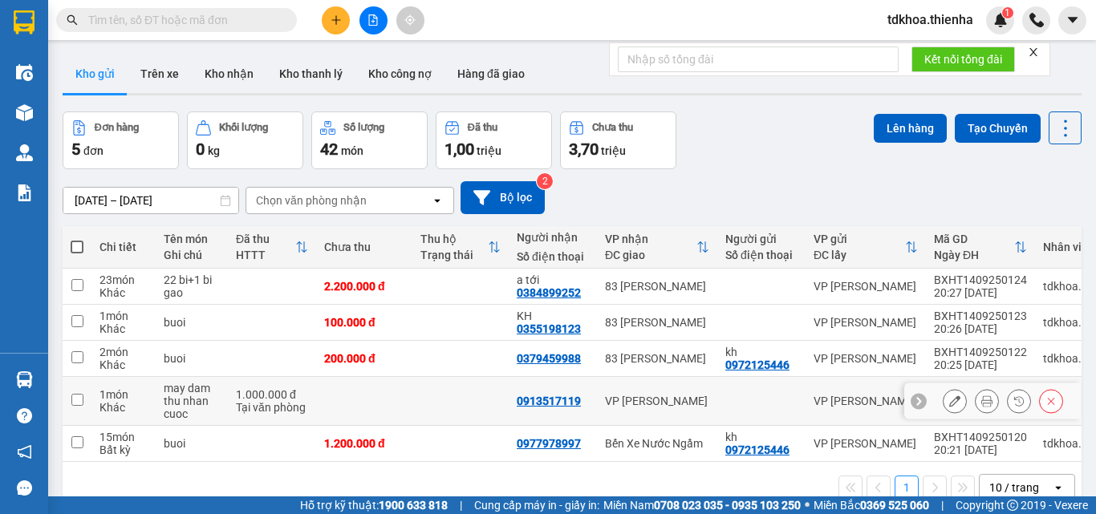
scroll to position [74, 0]
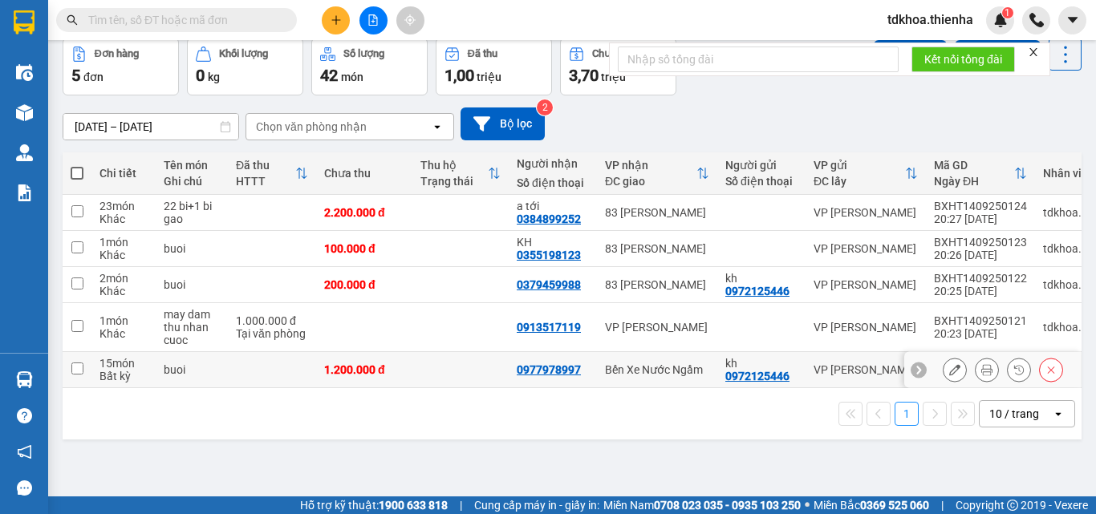
click at [75, 372] on input "checkbox" at bounding box center [77, 369] width 12 height 12
checkbox input "true"
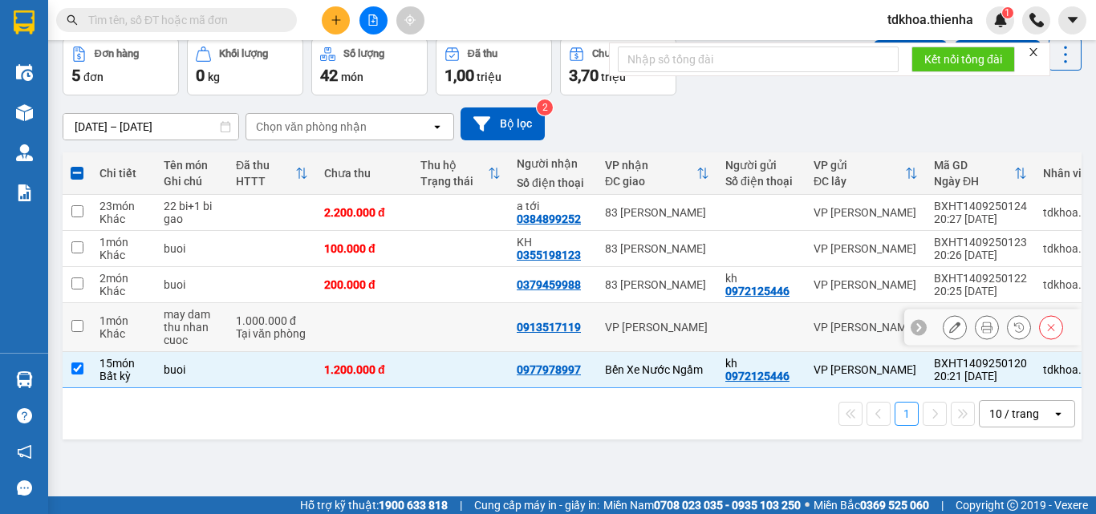
click at [73, 330] on input "checkbox" at bounding box center [77, 326] width 12 height 12
checkbox input "true"
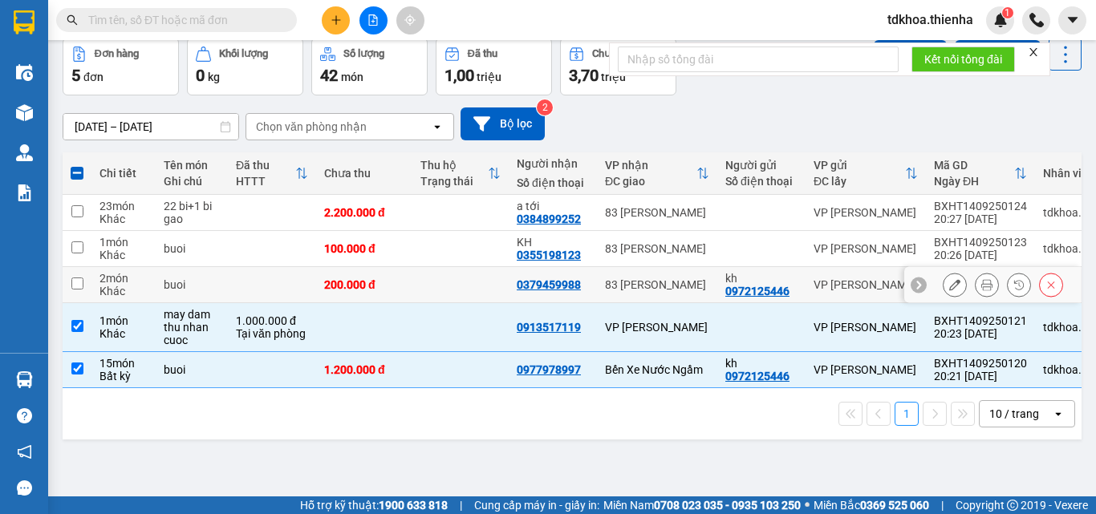
click at [73, 279] on input "checkbox" at bounding box center [77, 284] width 12 height 12
checkbox input "true"
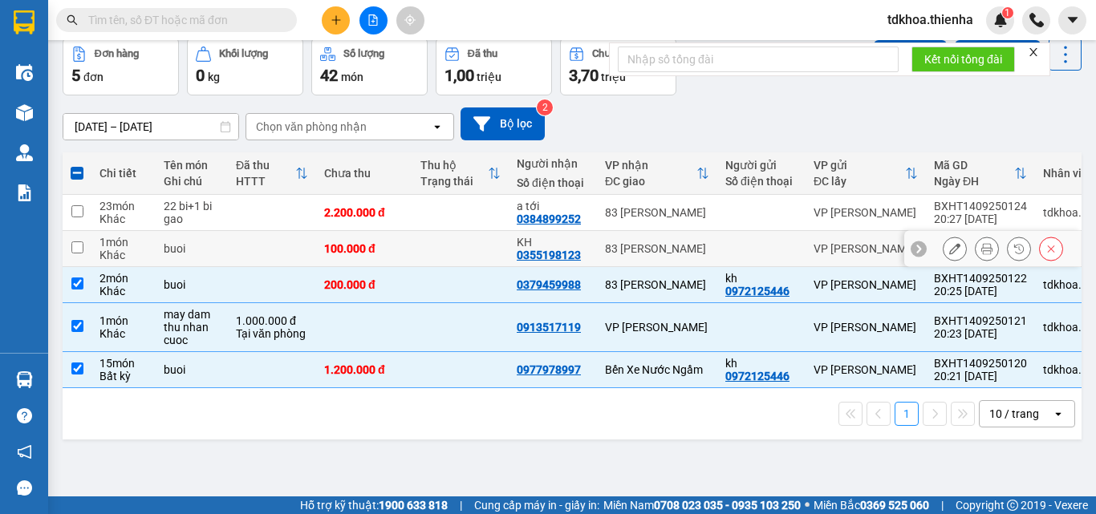
drag, startPoint x: 75, startPoint y: 245, endPoint x: 81, endPoint y: 221, distance: 24.9
click at [75, 245] on input "checkbox" at bounding box center [77, 248] width 12 height 12
checkbox input "true"
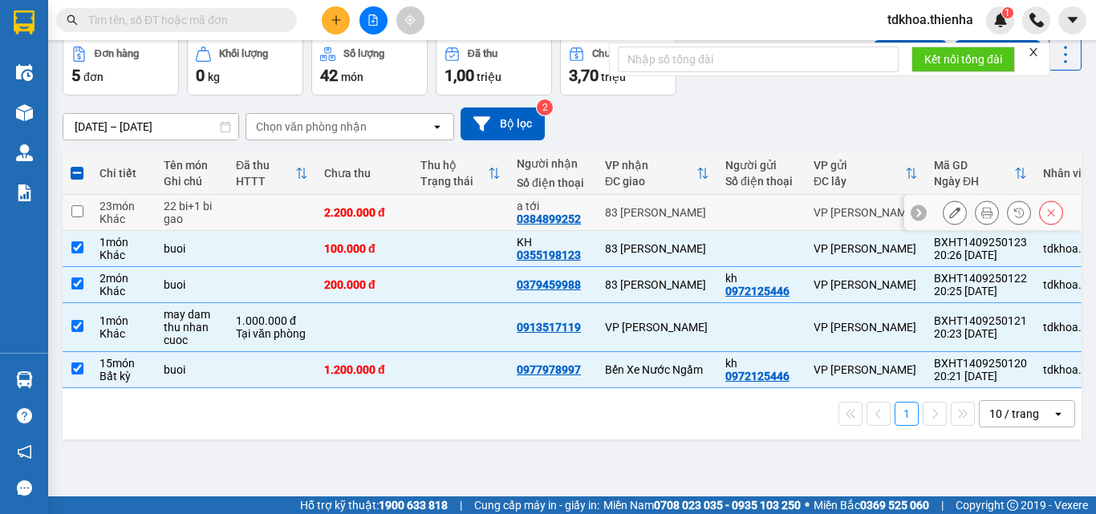
click at [77, 208] on input "checkbox" at bounding box center [77, 211] width 12 height 12
checkbox input "true"
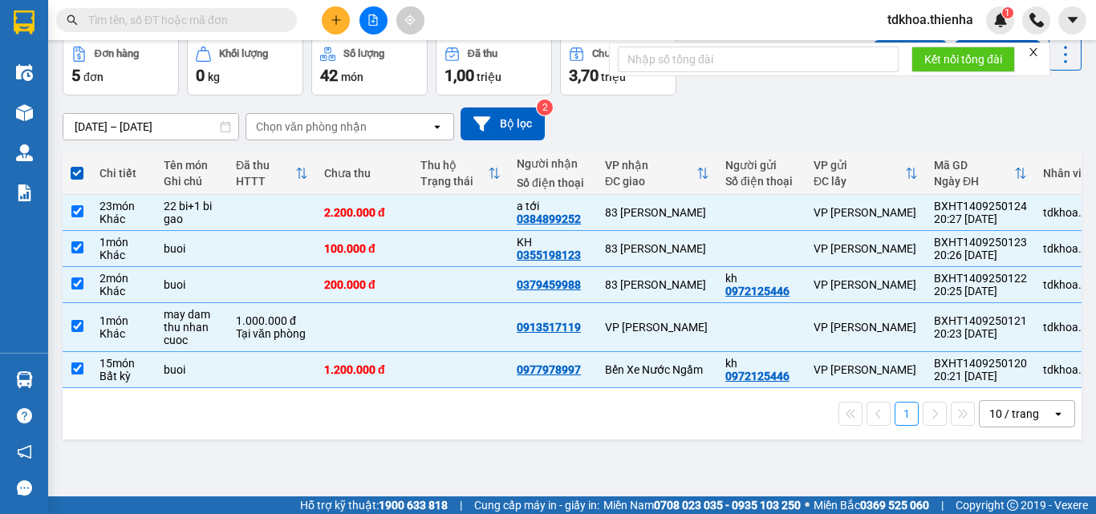
scroll to position [0, 0]
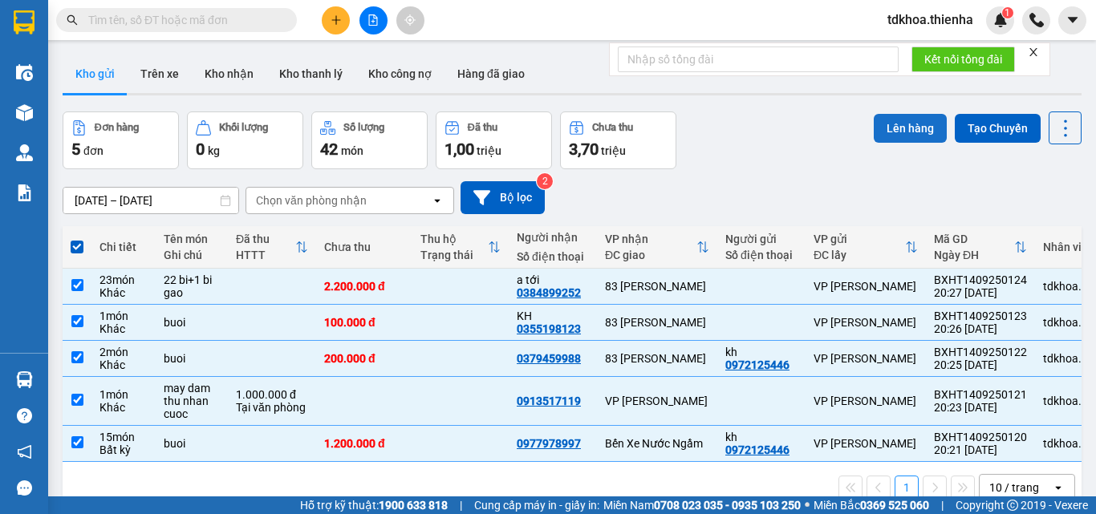
click at [919, 124] on button "Lên hàng" at bounding box center [910, 128] width 73 height 29
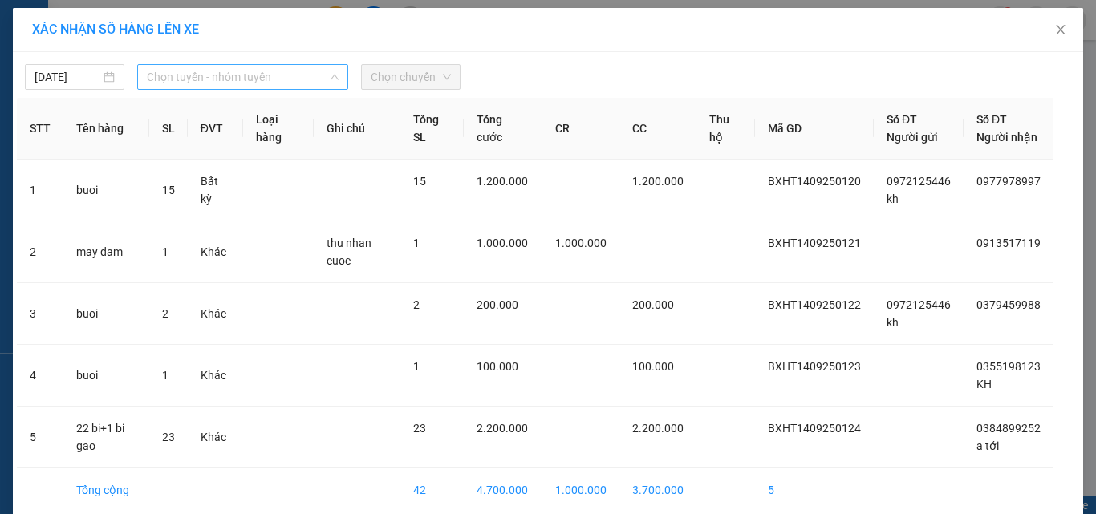
click at [280, 77] on span "Chọn tuyến - nhóm tuyến" at bounding box center [243, 77] width 192 height 24
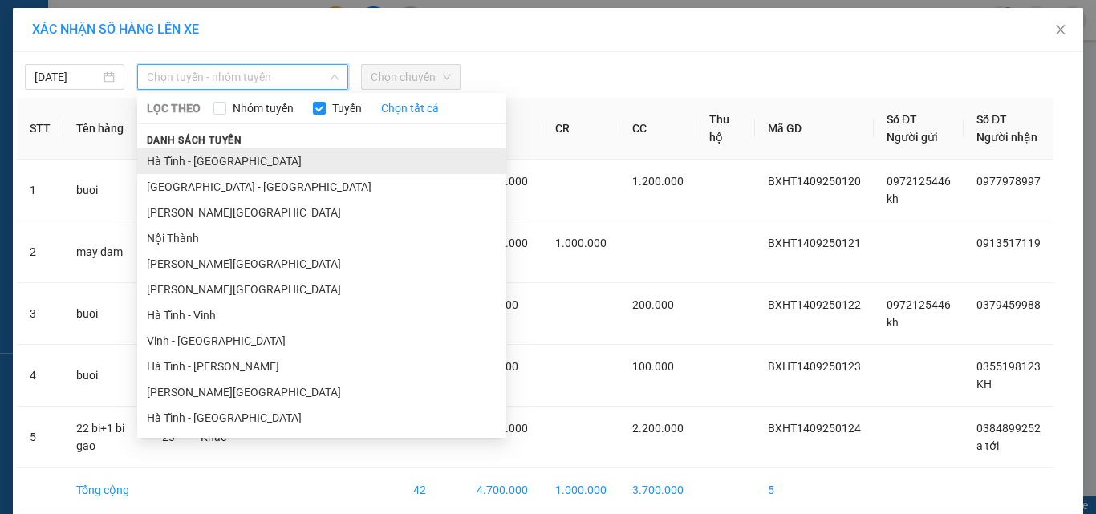
click at [179, 165] on li "Hà Tĩnh - [GEOGRAPHIC_DATA]" at bounding box center [321, 161] width 369 height 26
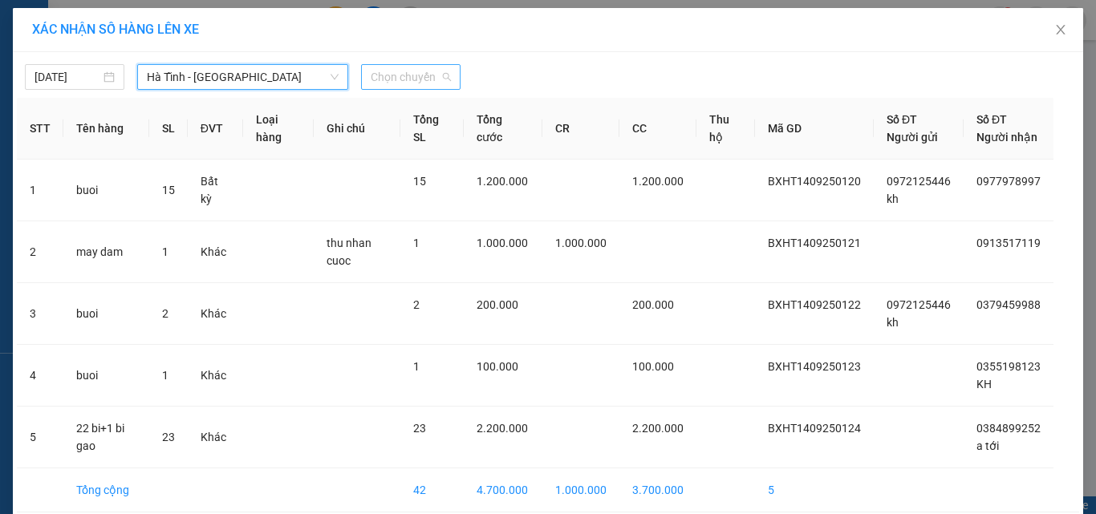
click at [386, 82] on span "Chọn chuyến" at bounding box center [411, 77] width 80 height 24
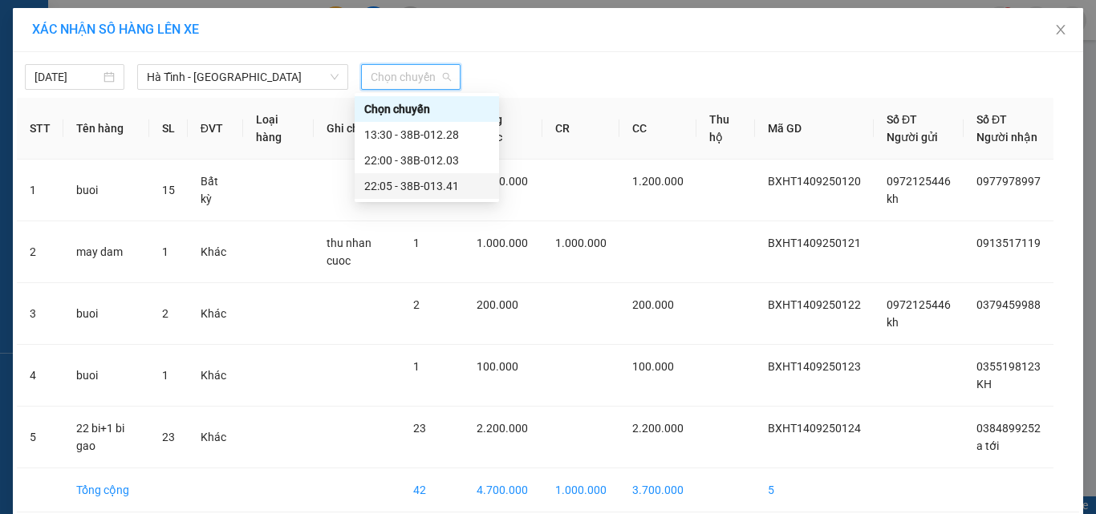
click at [409, 185] on div "22:05 - 38B-013.41" at bounding box center [426, 186] width 125 height 18
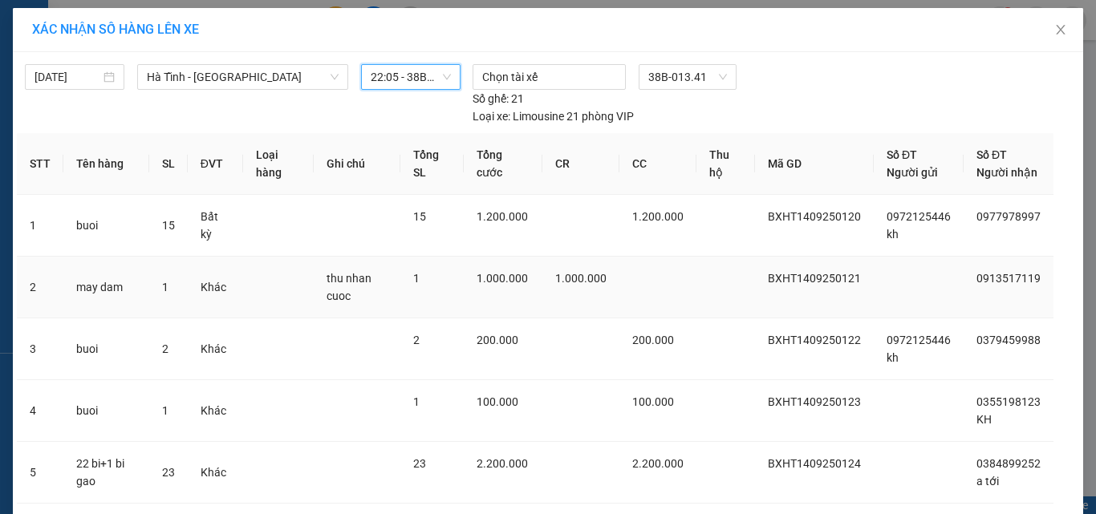
scroll to position [124, 0]
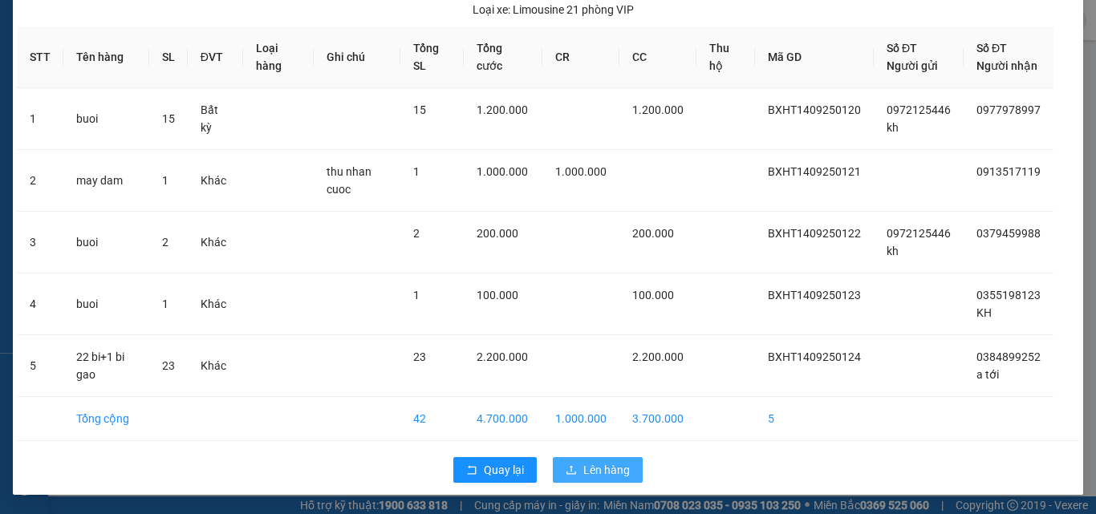
click at [614, 465] on span "Lên hàng" at bounding box center [606, 470] width 47 height 18
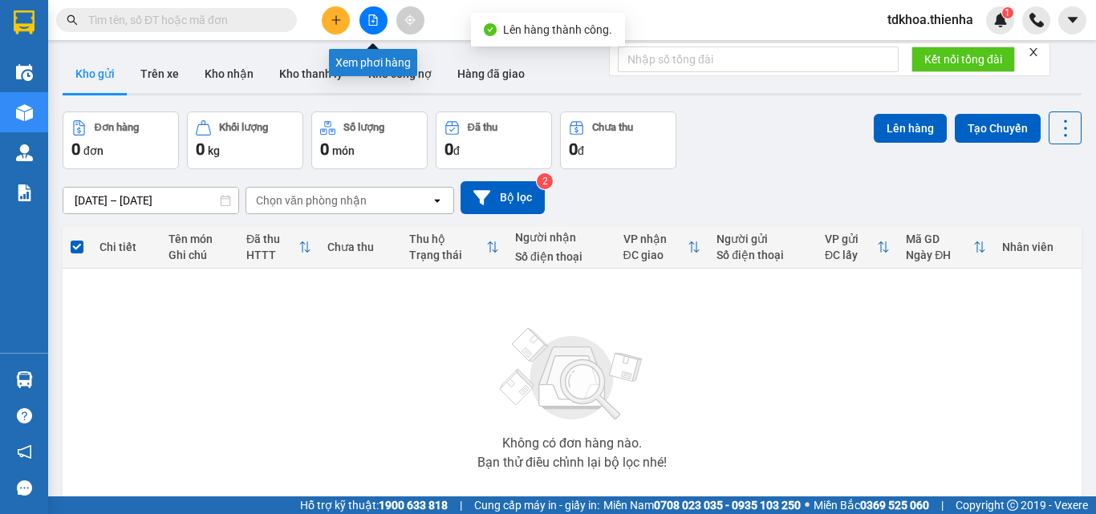
click at [366, 27] on button at bounding box center [373, 20] width 28 height 28
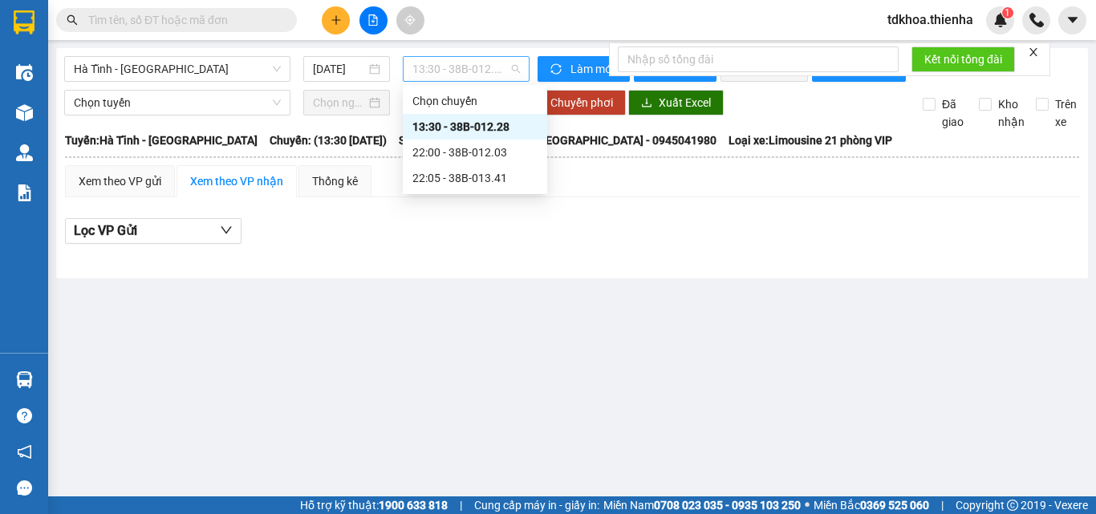
click at [423, 67] on span "13:30 - 38B-012.28" at bounding box center [466, 69] width 108 height 24
click at [434, 181] on div "22:05 - 38B-013.41" at bounding box center [474, 178] width 125 height 18
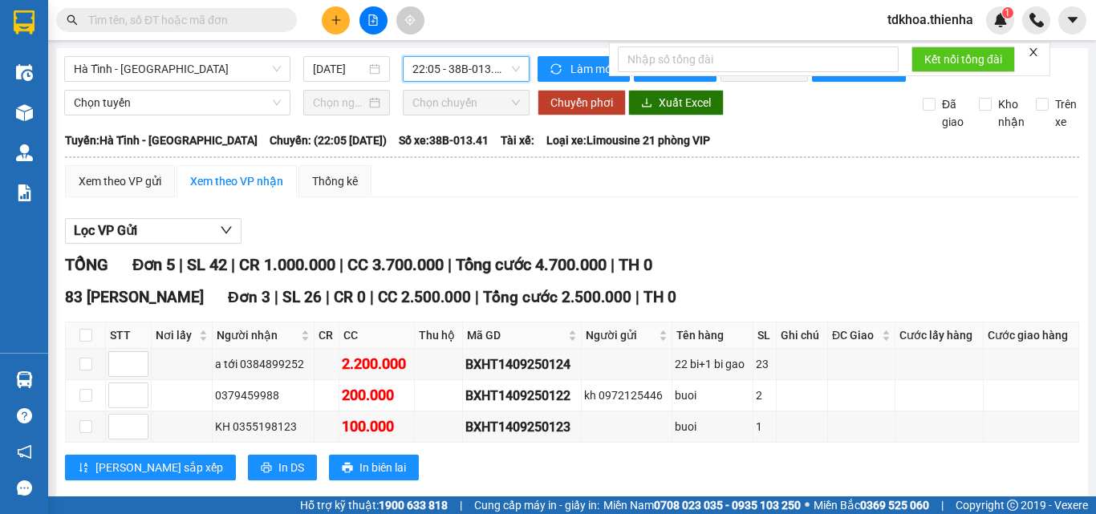
click at [1035, 51] on icon "close" at bounding box center [1033, 52] width 11 height 11
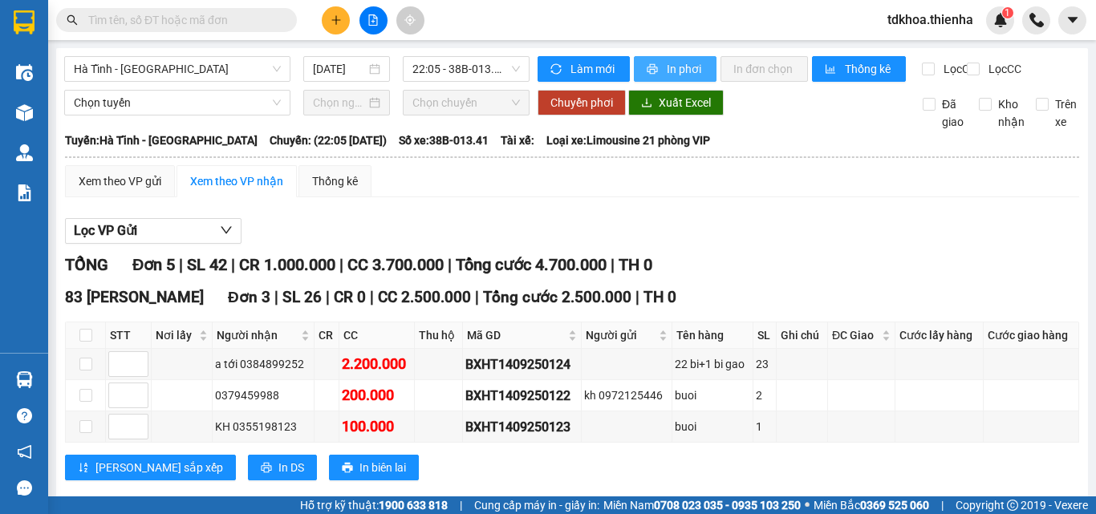
click at [677, 77] on span "In phơi" at bounding box center [685, 69] width 37 height 18
click at [486, 69] on span "22:05 - 38B-013.41" at bounding box center [466, 69] width 108 height 24
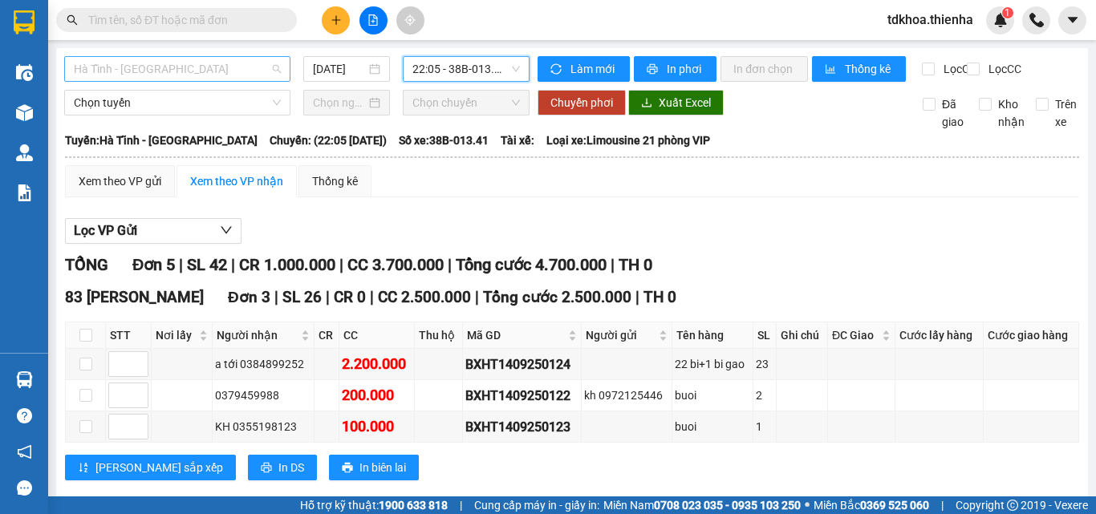
click at [177, 74] on span "Hà Tĩnh - [GEOGRAPHIC_DATA]" at bounding box center [177, 69] width 207 height 24
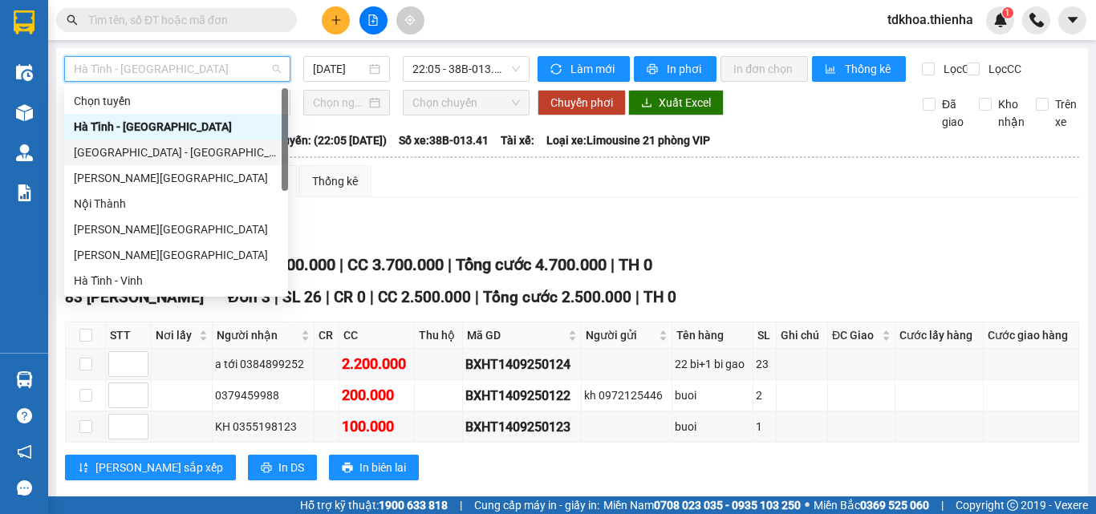
click at [144, 148] on div "[GEOGRAPHIC_DATA] - [GEOGRAPHIC_DATA]" at bounding box center [176, 153] width 205 height 18
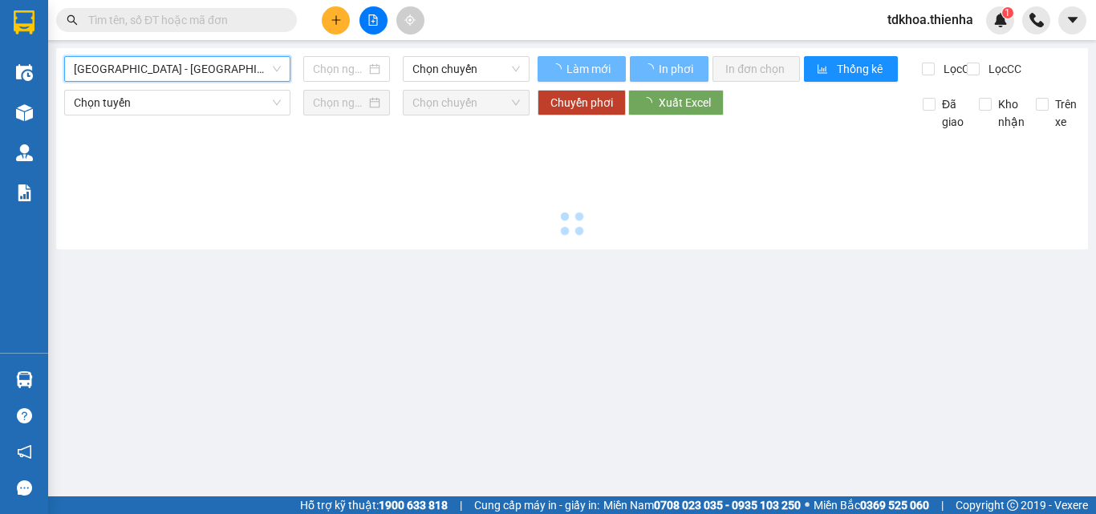
type input "[DATE]"
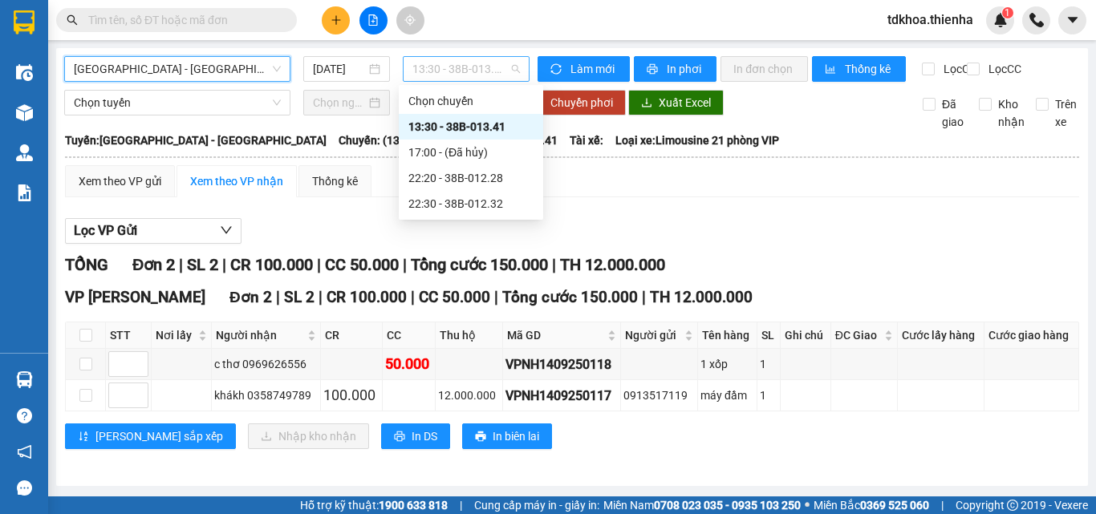
click at [465, 65] on span "13:30 - 38B-013.41" at bounding box center [466, 69] width 108 height 24
click at [441, 178] on div "22:20 - 38B-012.28" at bounding box center [470, 178] width 125 height 18
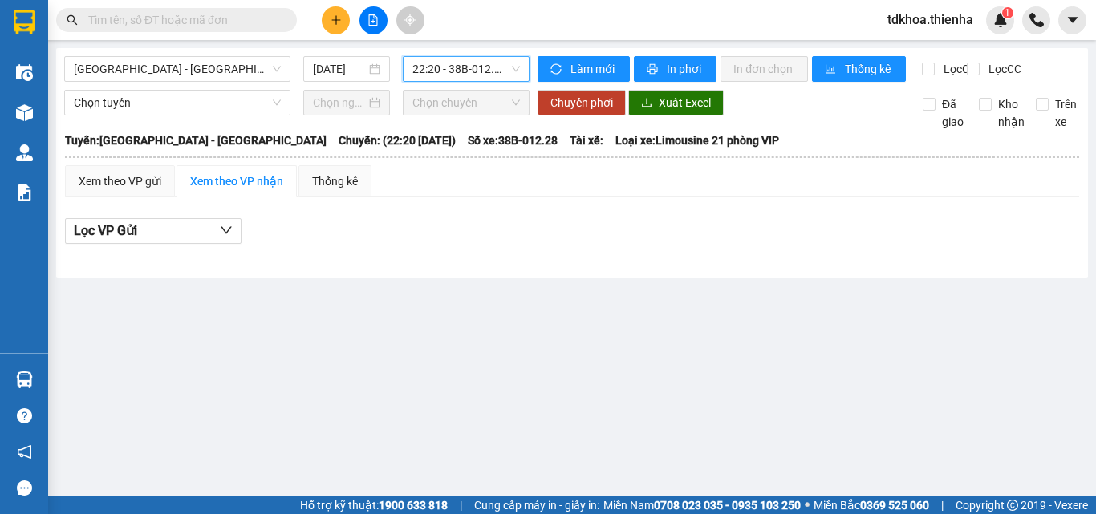
click at [455, 70] on span "22:20 - 38B-012.28" at bounding box center [466, 69] width 108 height 24
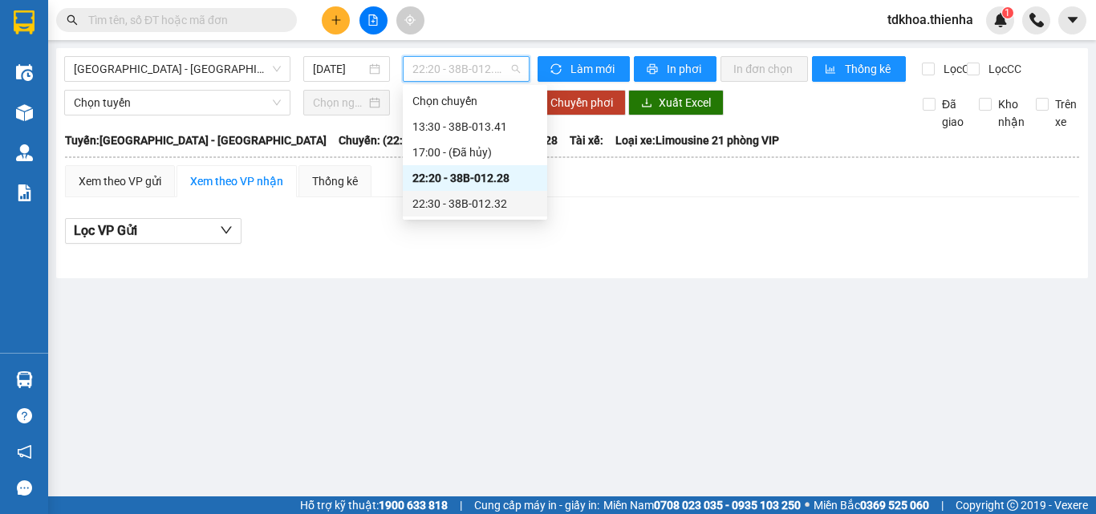
click at [466, 204] on div "22:30 - 38B-012.32" at bounding box center [474, 204] width 125 height 18
